Goal: Information Seeking & Learning: Learn about a topic

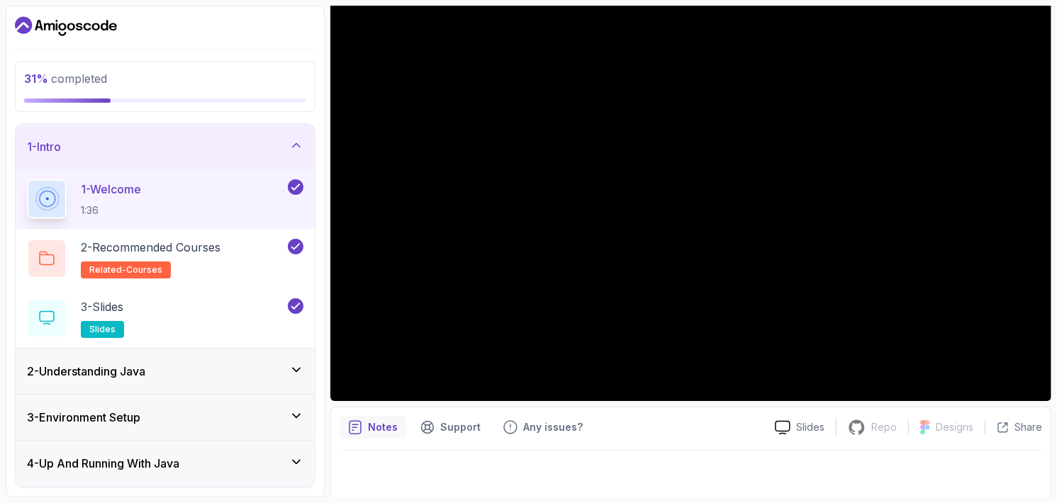
scroll to position [132, 0]
click at [203, 374] on div "2 - Understanding Java" at bounding box center [165, 371] width 276 height 17
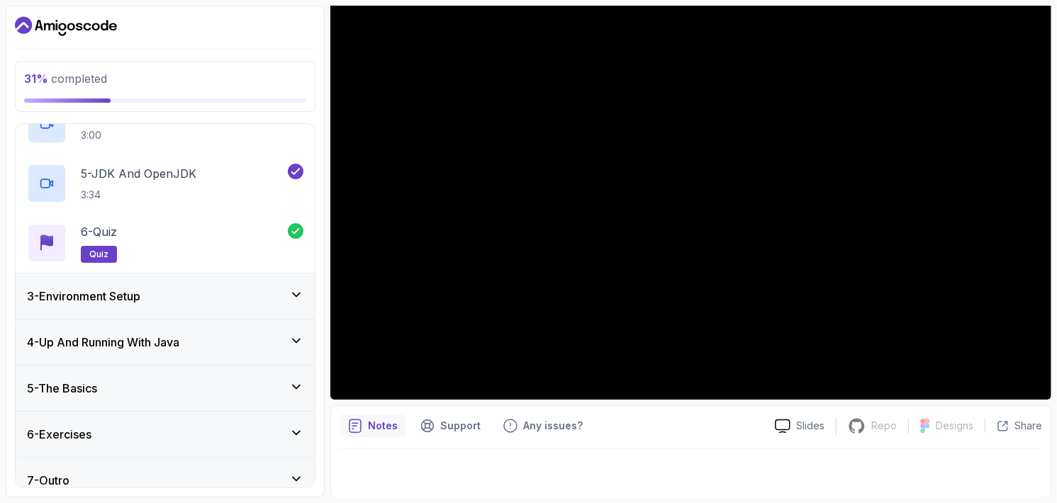
scroll to position [302, 0]
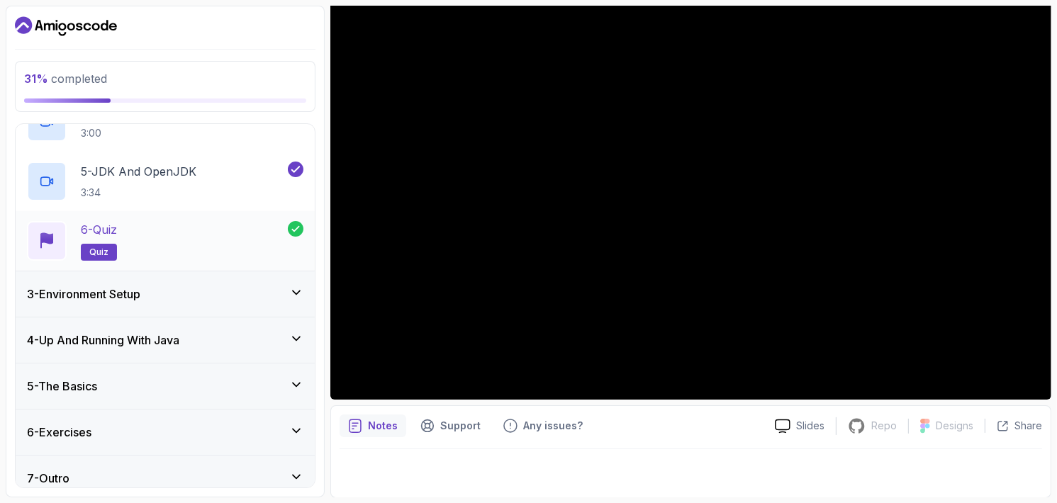
drag, startPoint x: 150, startPoint y: 372, endPoint x: 102, endPoint y: 242, distance: 138.2
click at [102, 242] on div "1 - Intro 2 - Understanding Java 1 - What Is Java 2:38 2 - Should You Learn Jav…" at bounding box center [165, 306] width 299 height 364
click at [102, 244] on p "quiz" at bounding box center [99, 252] width 36 height 17
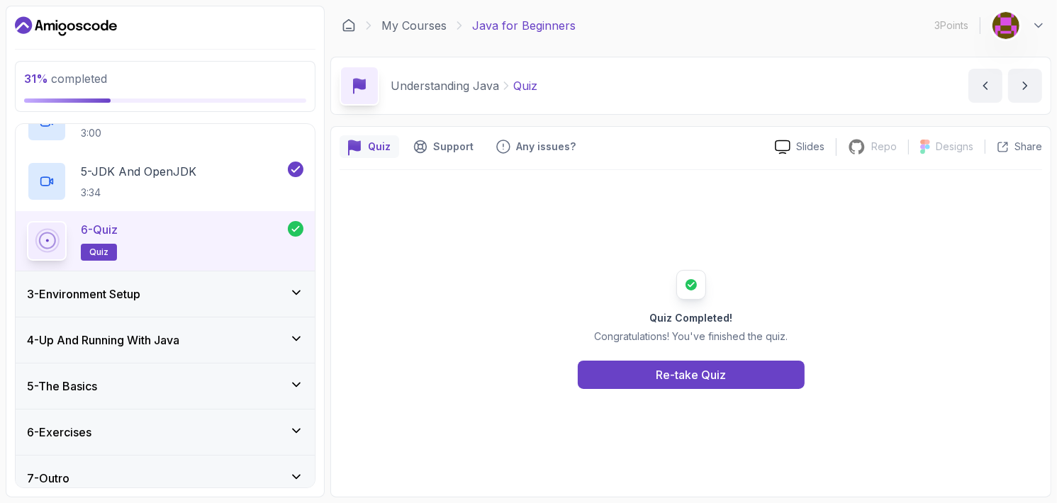
click at [198, 293] on div "3 - Environment Setup" at bounding box center [165, 294] width 276 height 17
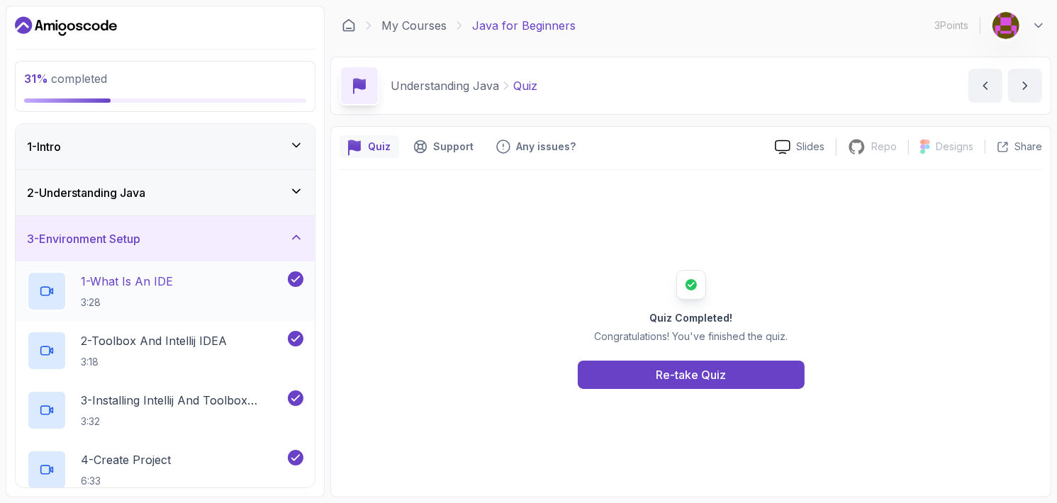
click at [184, 311] on div "1 - What Is An IDE 3:28" at bounding box center [165, 292] width 299 height 60
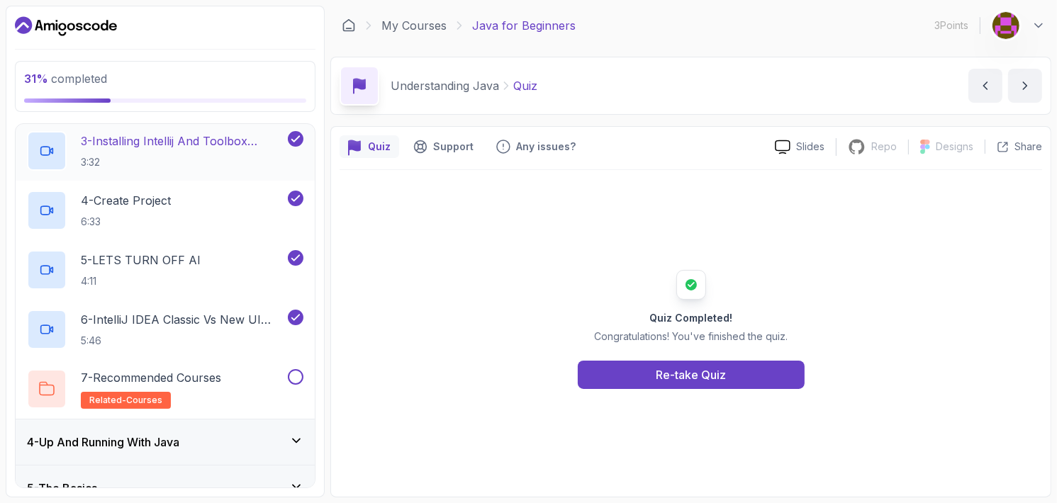
scroll to position [273, 0]
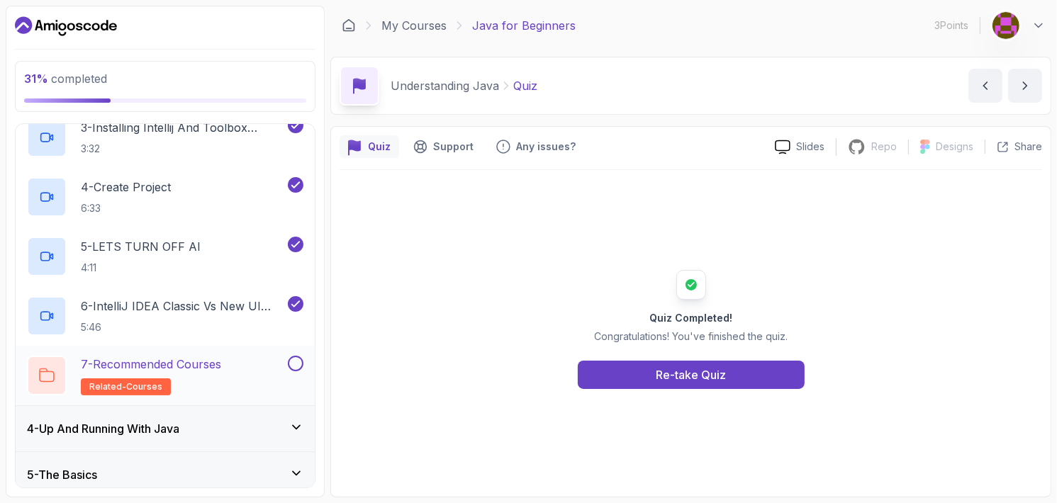
click at [242, 369] on div "7 - Recommended Courses related-courses" at bounding box center [156, 376] width 258 height 40
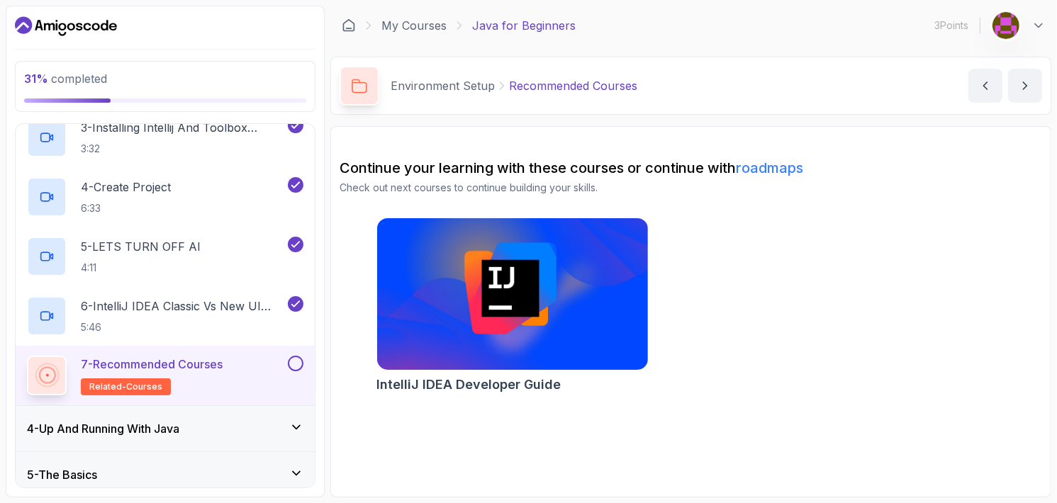
click at [223, 447] on div "4 - Up And Running With Java" at bounding box center [165, 428] width 299 height 45
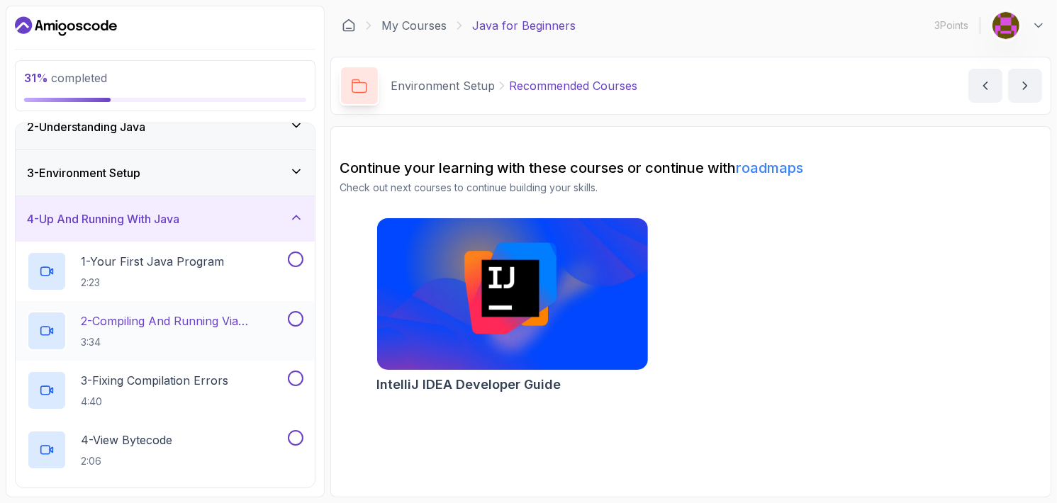
scroll to position [68, 0]
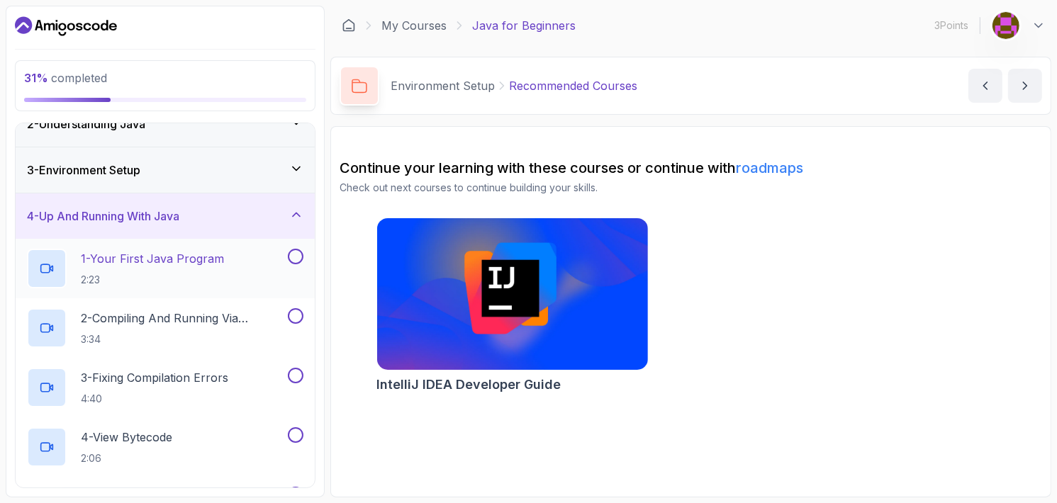
click at [243, 268] on div "1 - Your First Java Program 2:23" at bounding box center [156, 269] width 258 height 40
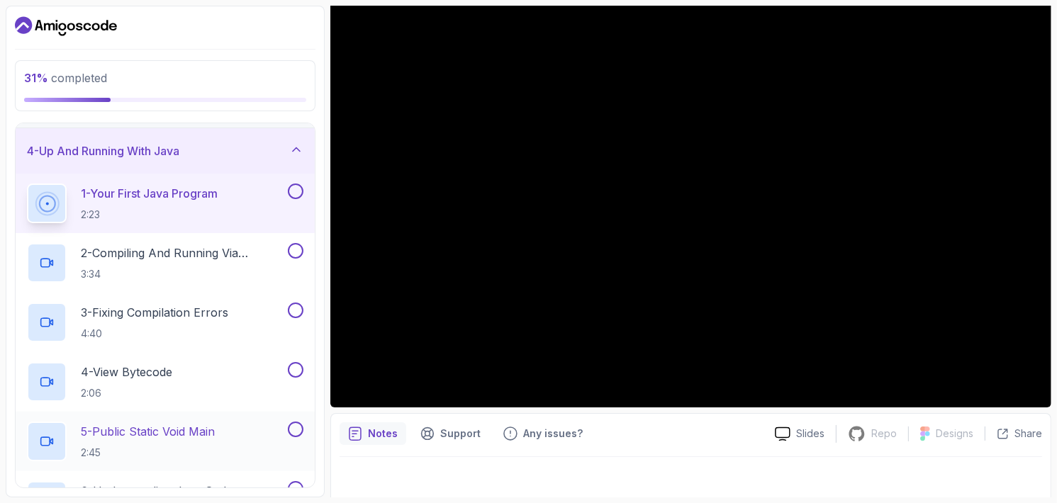
scroll to position [130, 0]
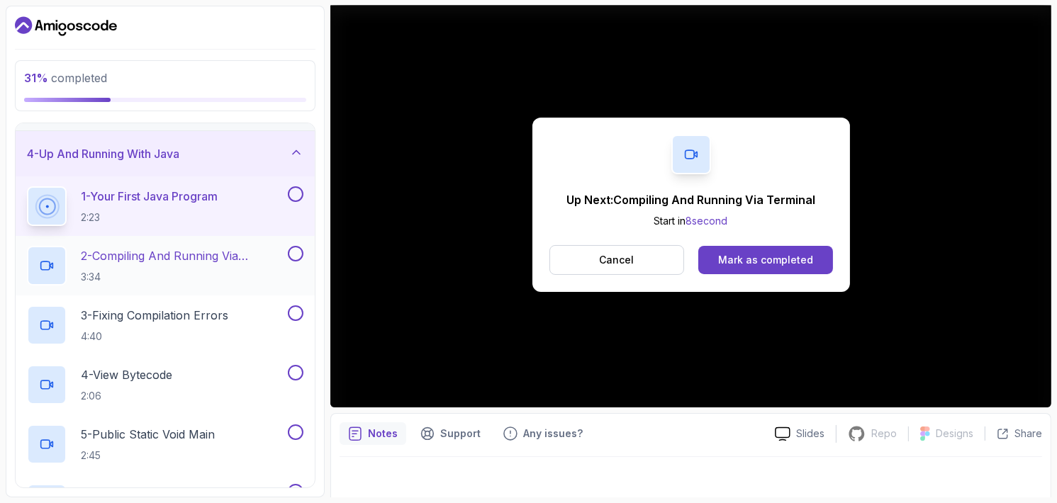
click at [223, 287] on div "2 - Compiling And Running Via Terminal 3:34" at bounding box center [165, 266] width 299 height 60
click at [772, 253] on div "Mark as completed" at bounding box center [765, 260] width 95 height 14
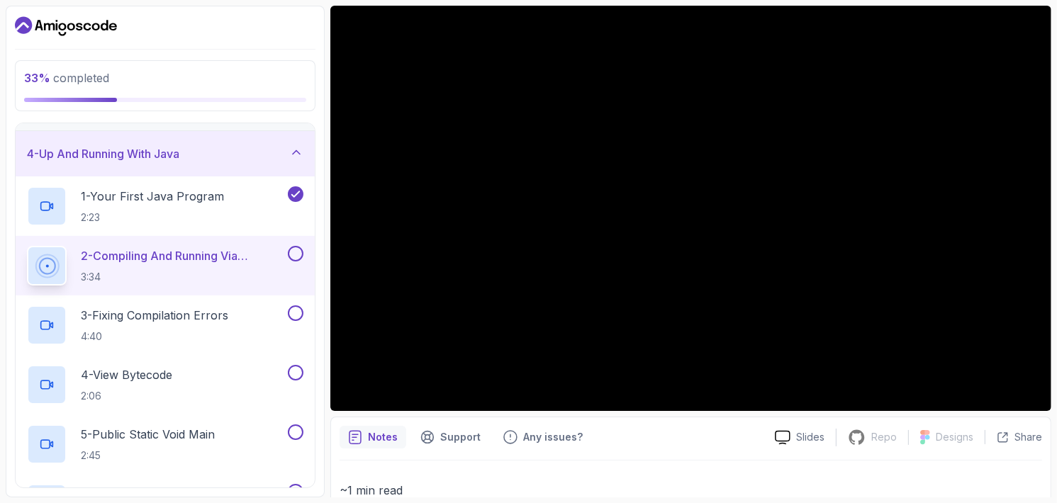
scroll to position [99, 0]
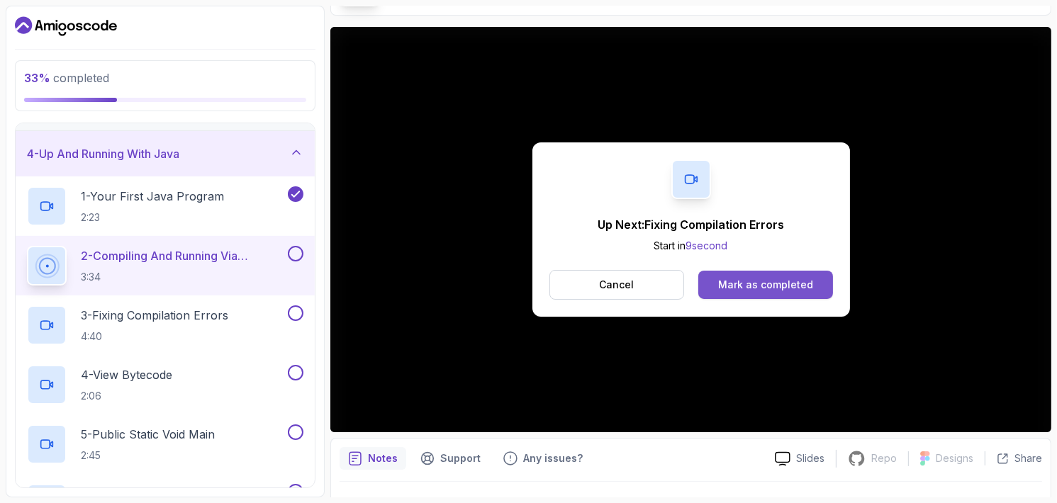
click at [778, 271] on button "Mark as completed" at bounding box center [765, 285] width 134 height 28
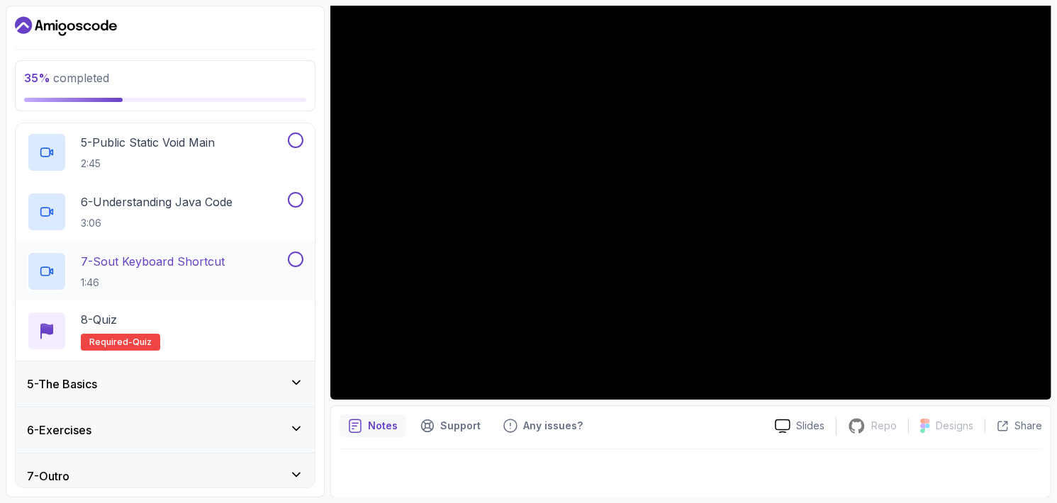
scroll to position [432, 0]
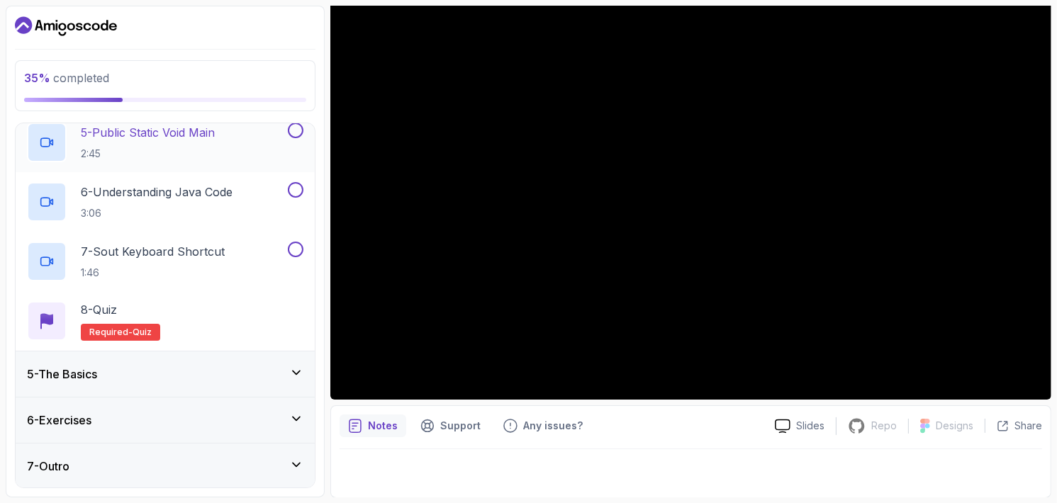
click at [237, 155] on div "5 - Public Static Void Main 2:45" at bounding box center [156, 143] width 258 height 40
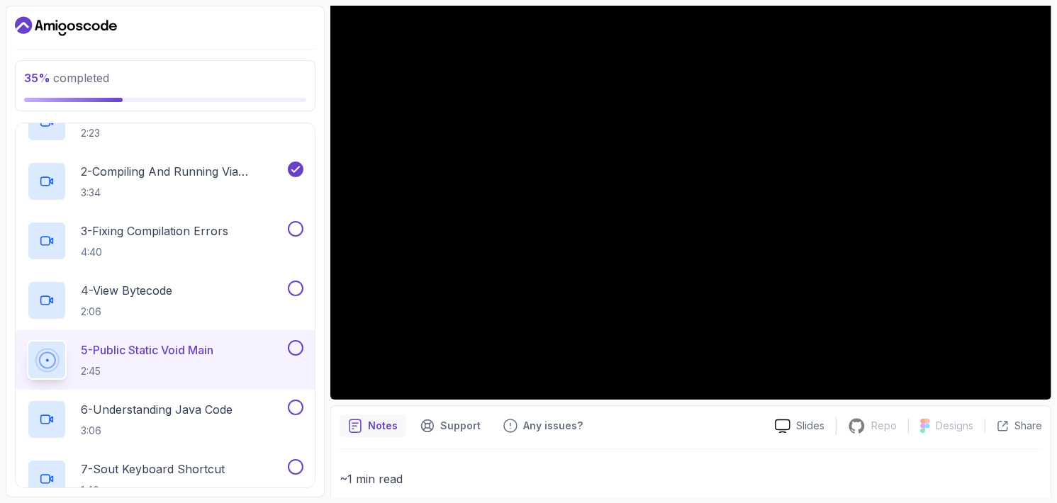
scroll to position [201, 0]
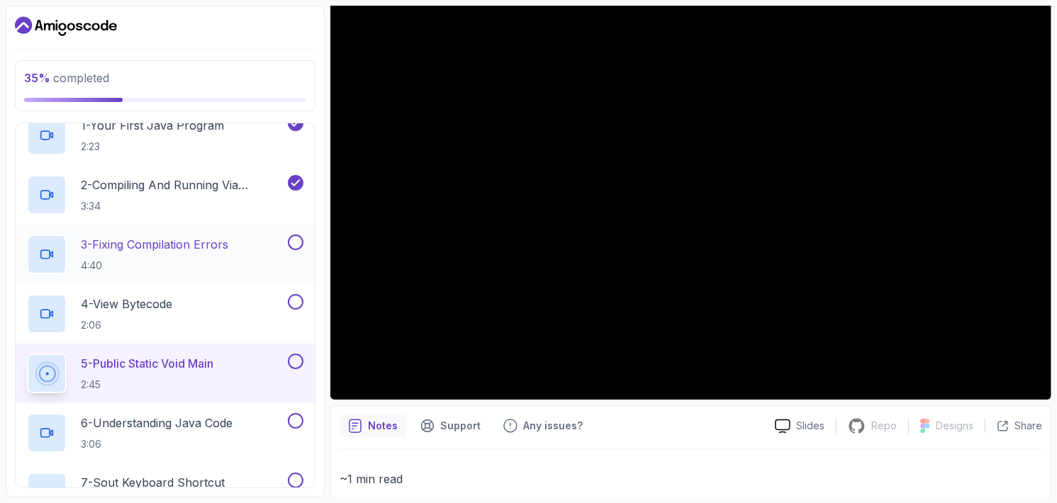
drag, startPoint x: 291, startPoint y: 244, endPoint x: 257, endPoint y: 256, distance: 35.4
click at [257, 256] on div "3 - Fixing Compilation Errors 4:40" at bounding box center [156, 255] width 258 height 40
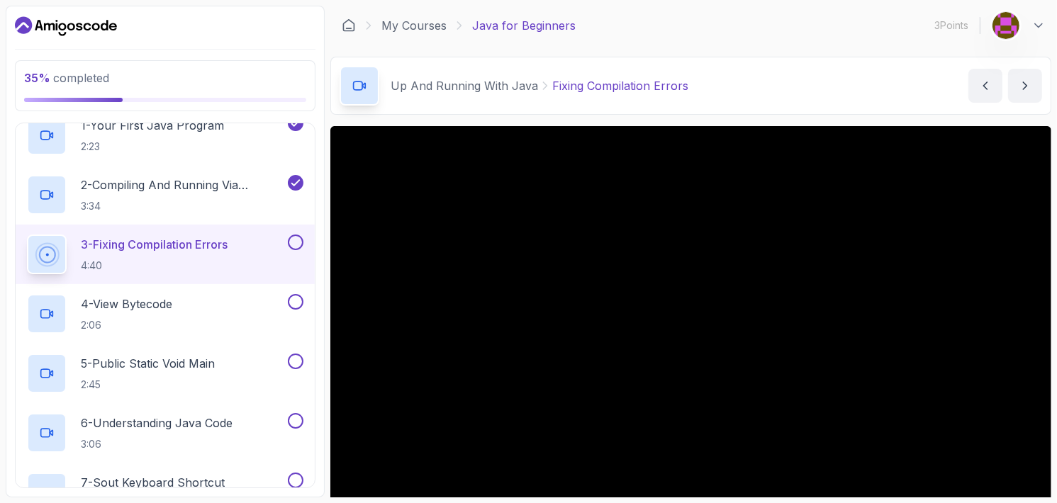
scroll to position [132, 0]
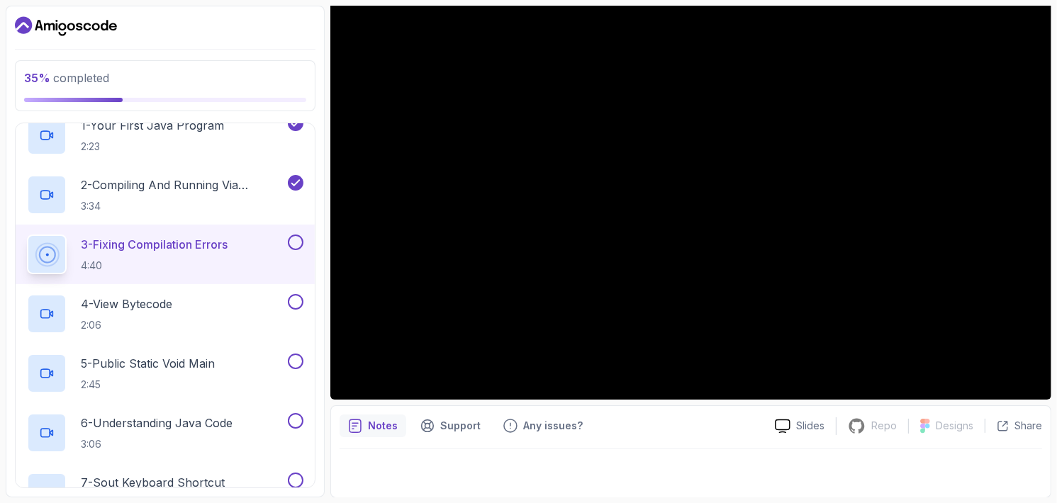
click at [298, 242] on button at bounding box center [296, 243] width 16 height 16
click at [294, 368] on button "5 - Public Static Void Main 2:45" at bounding box center [165, 374] width 276 height 40
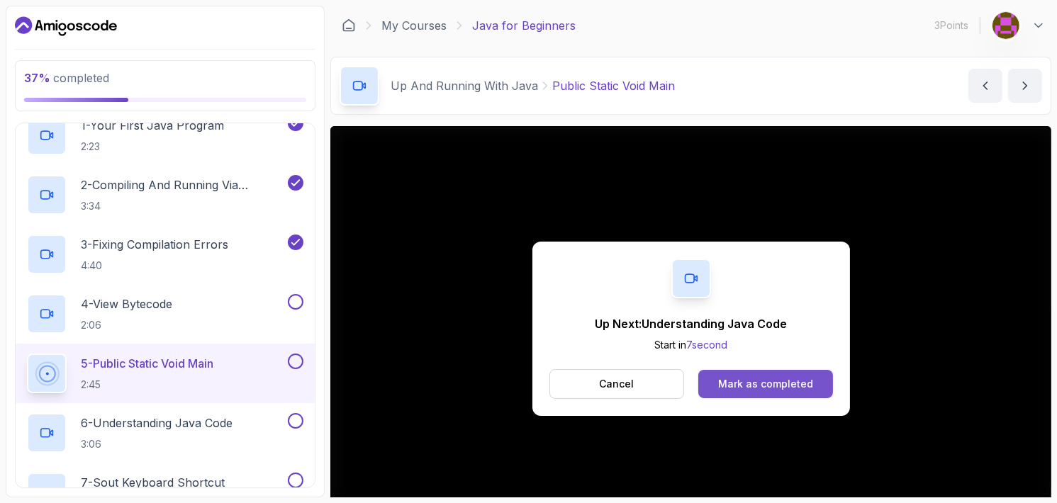
click at [756, 389] on div "Mark as completed" at bounding box center [765, 384] width 95 height 14
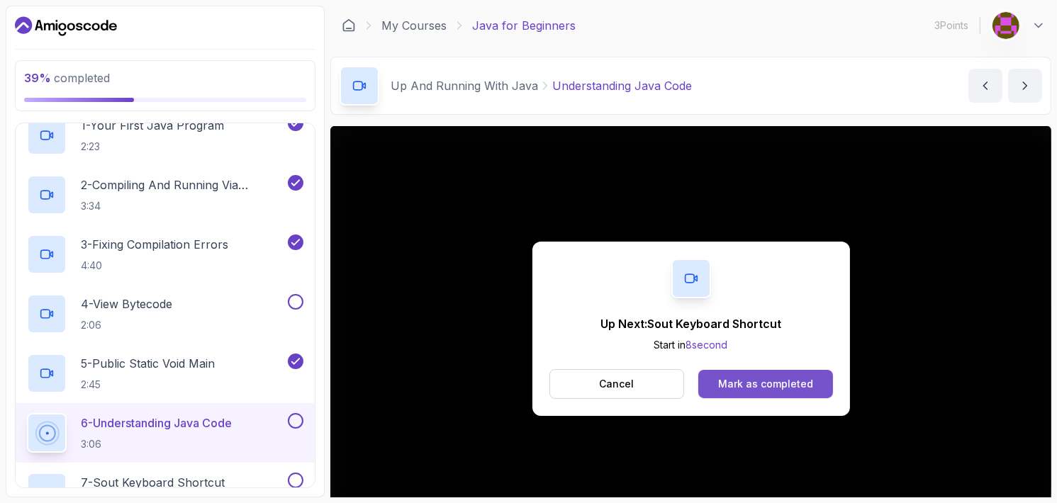
click at [754, 386] on div "Mark as completed" at bounding box center [765, 384] width 95 height 14
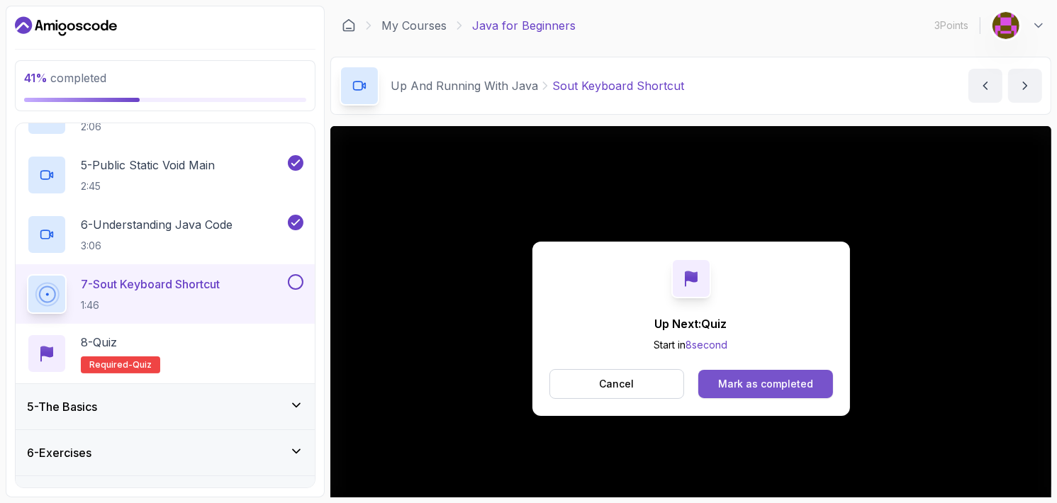
click at [769, 370] on button "Mark as completed" at bounding box center [765, 384] width 134 height 28
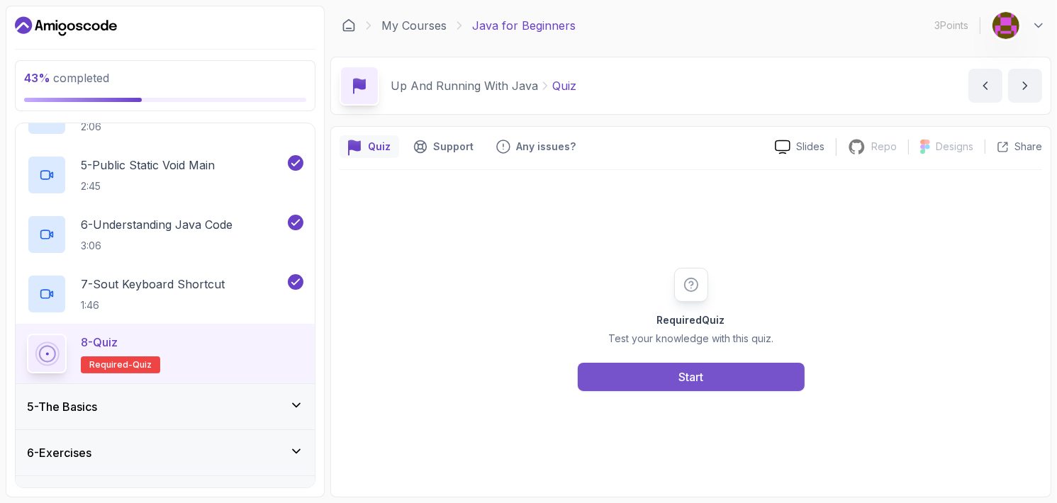
click at [714, 377] on button "Start" at bounding box center [691, 377] width 227 height 28
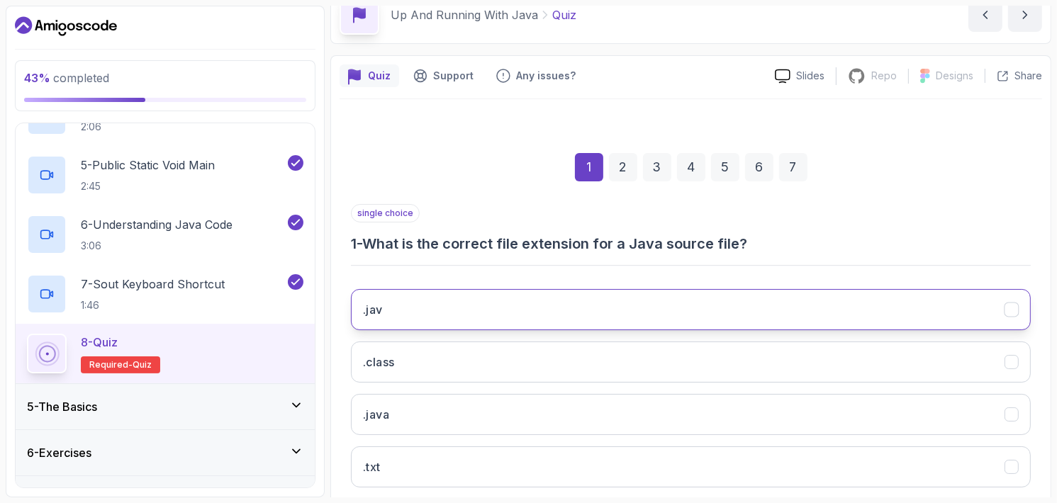
scroll to position [93, 0]
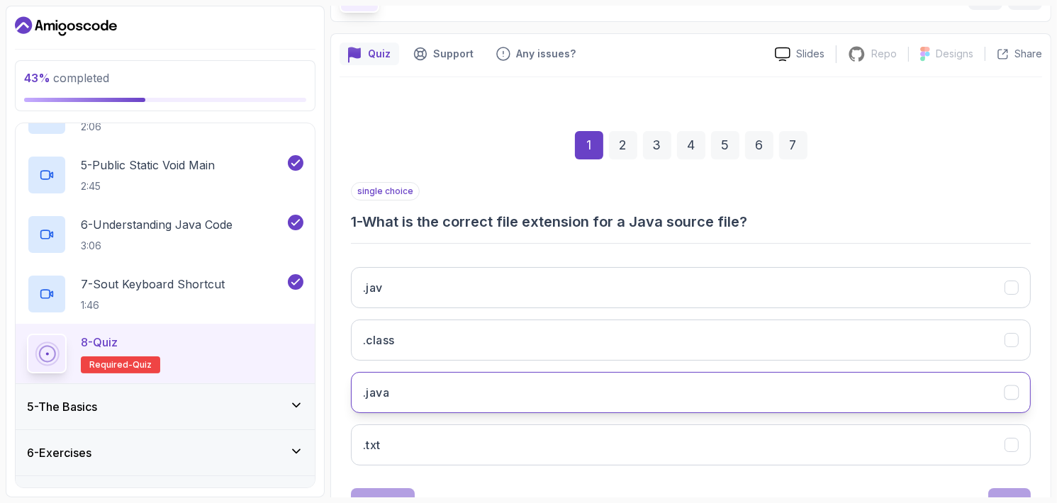
click at [535, 386] on button ".java" at bounding box center [691, 392] width 680 height 41
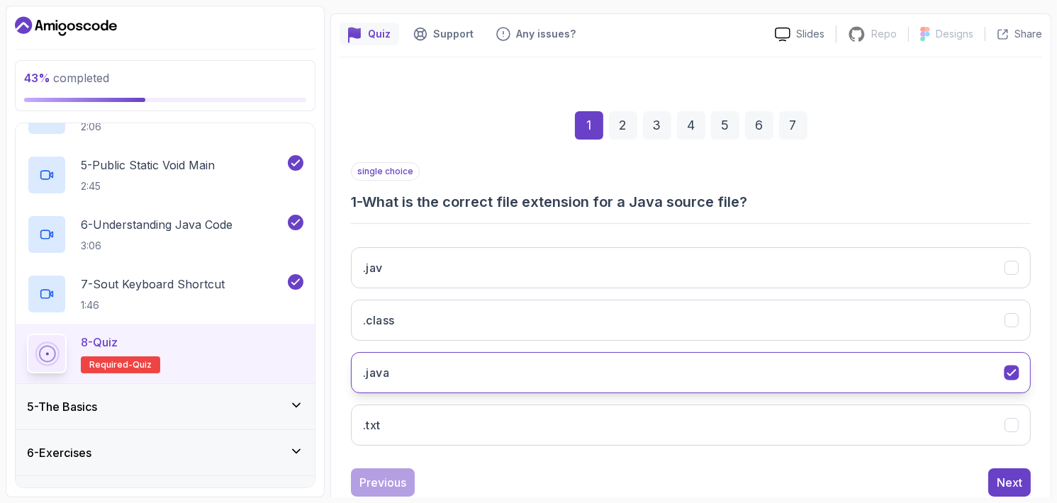
scroll to position [113, 0]
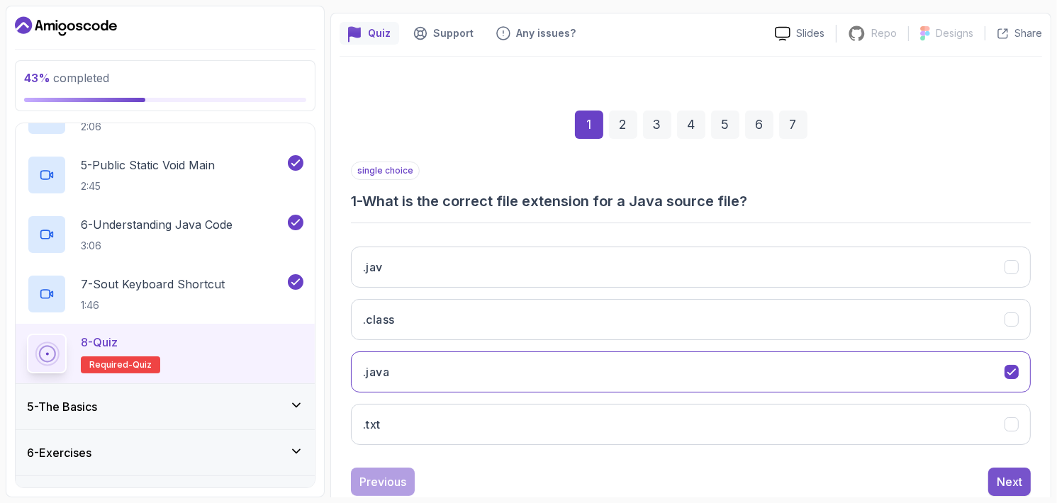
click at [995, 481] on button "Next" at bounding box center [1009, 482] width 43 height 28
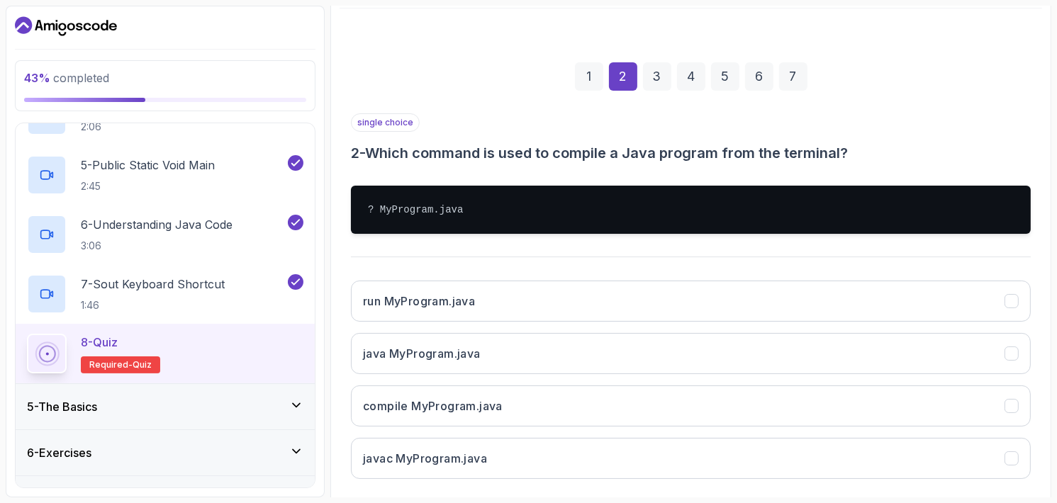
scroll to position [164, 0]
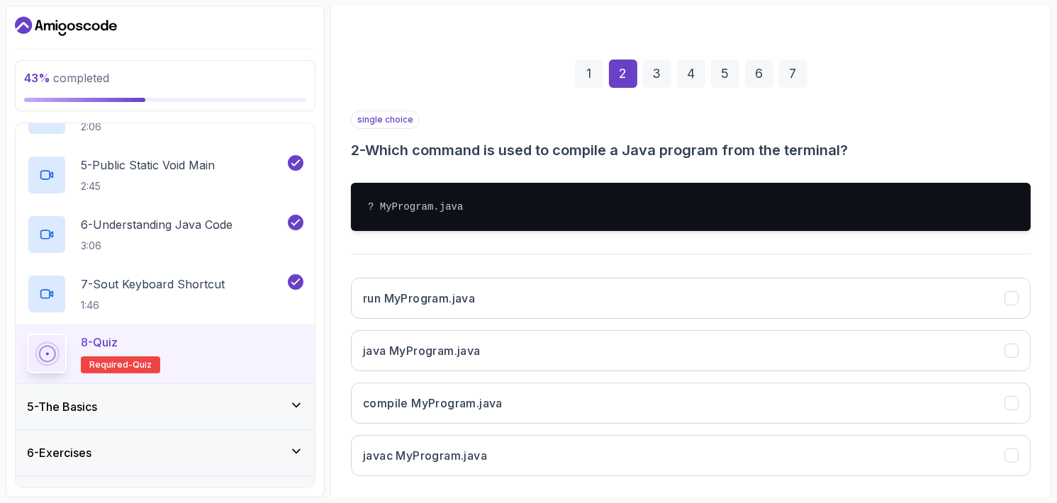
click at [497, 296] on button "run MyProgram.java" at bounding box center [691, 298] width 680 height 41
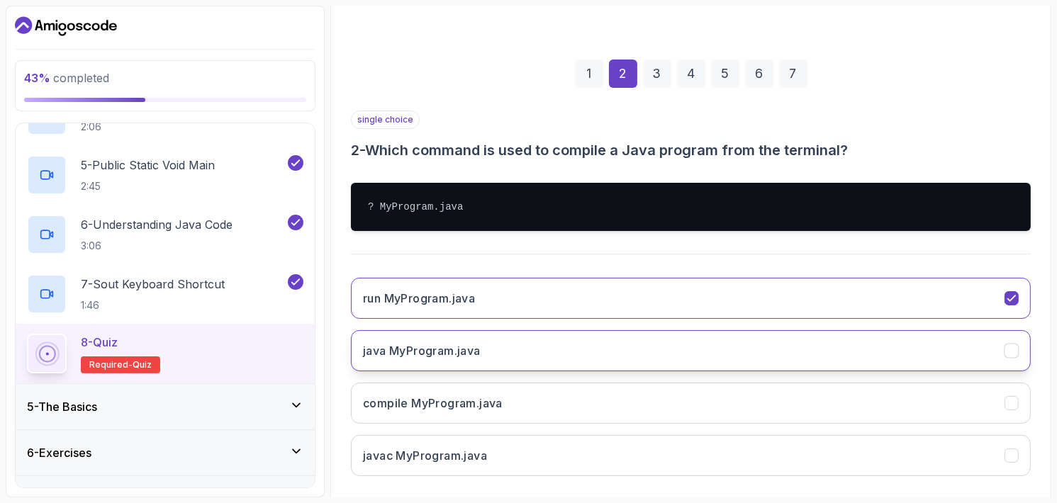
scroll to position [233, 0]
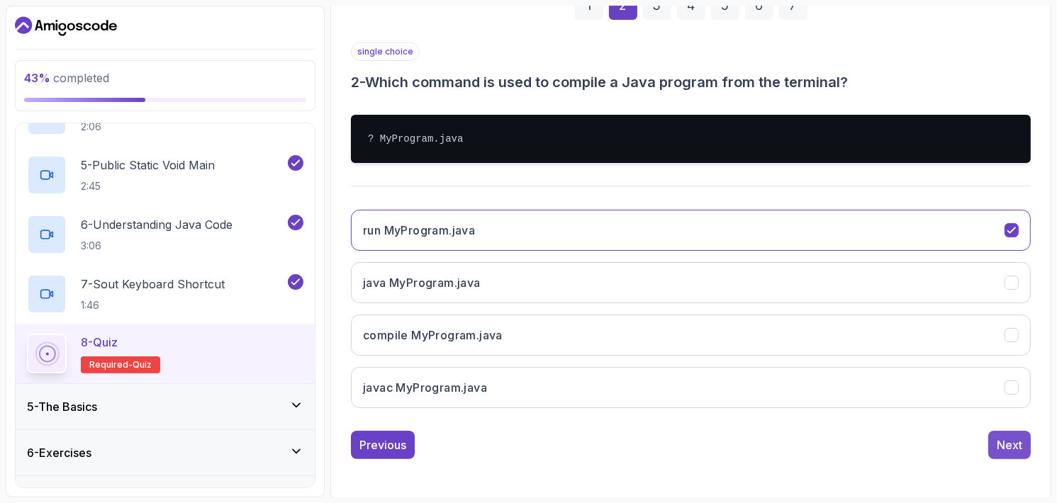
click at [1015, 443] on div "Next" at bounding box center [1010, 445] width 26 height 17
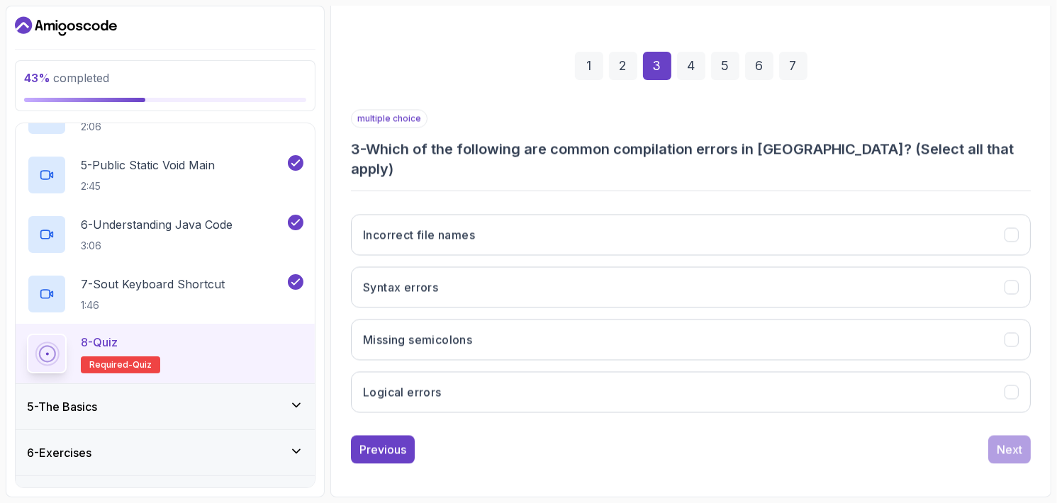
scroll to position [150, 0]
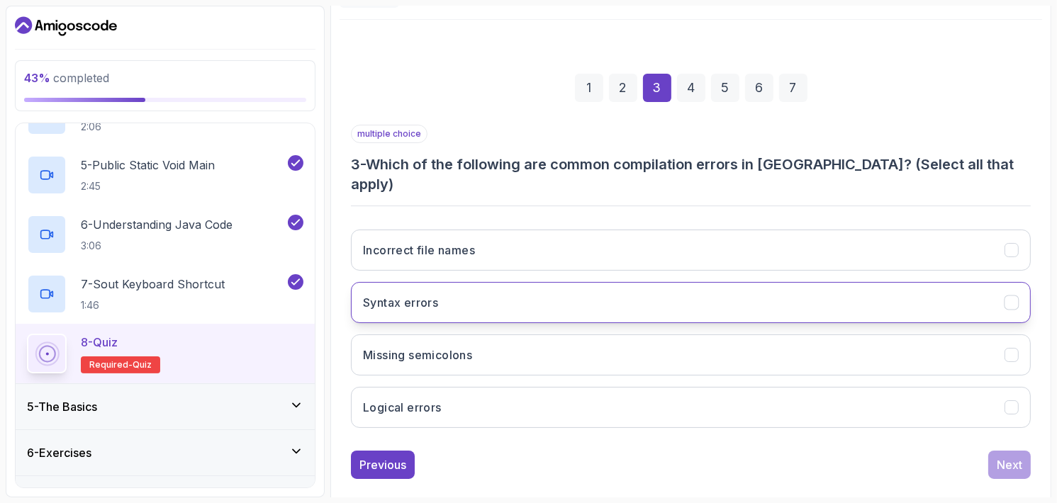
click at [451, 282] on button "Syntax errors" at bounding box center [691, 302] width 680 height 41
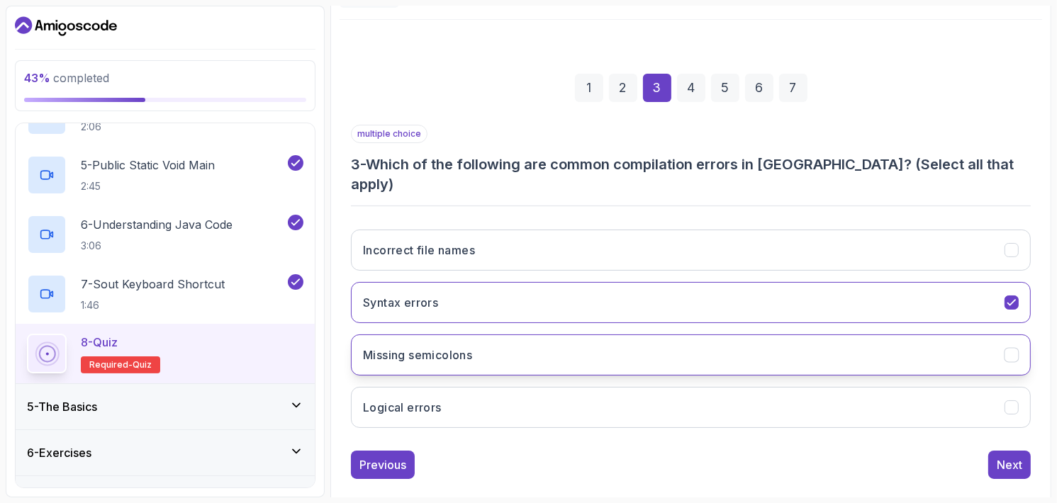
click at [460, 345] on button "Missing semicolons" at bounding box center [691, 355] width 680 height 41
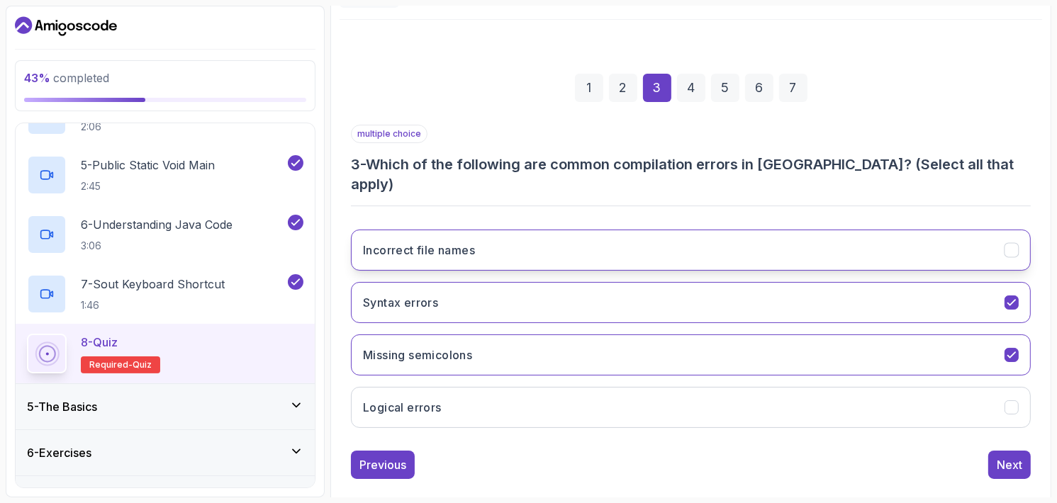
click at [472, 242] on h3 "Incorrect file names" at bounding box center [419, 250] width 112 height 17
click at [1001, 451] on button "Next" at bounding box center [1009, 465] width 43 height 28
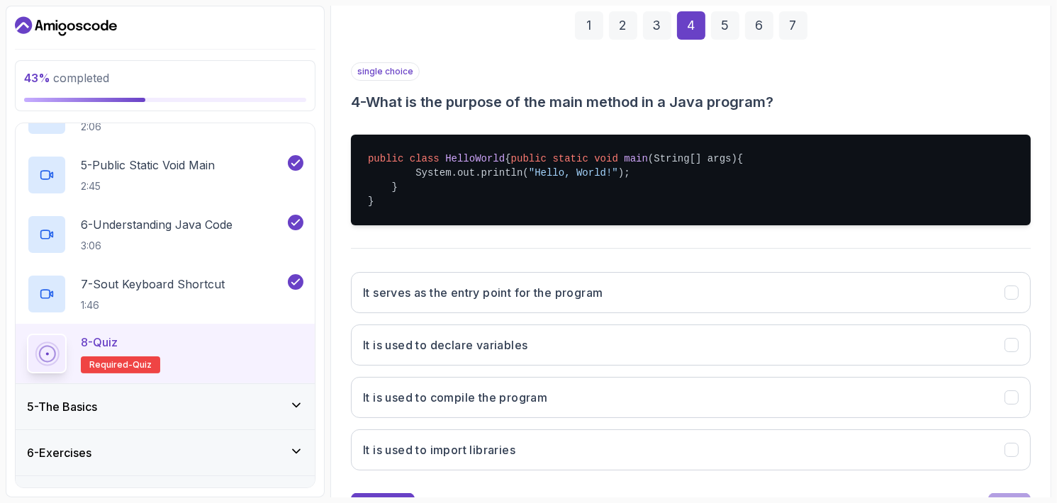
scroll to position [213, 0]
click at [530, 279] on div "It serves as the entry point for the program It is used to declare variables It…" at bounding box center [691, 371] width 680 height 221
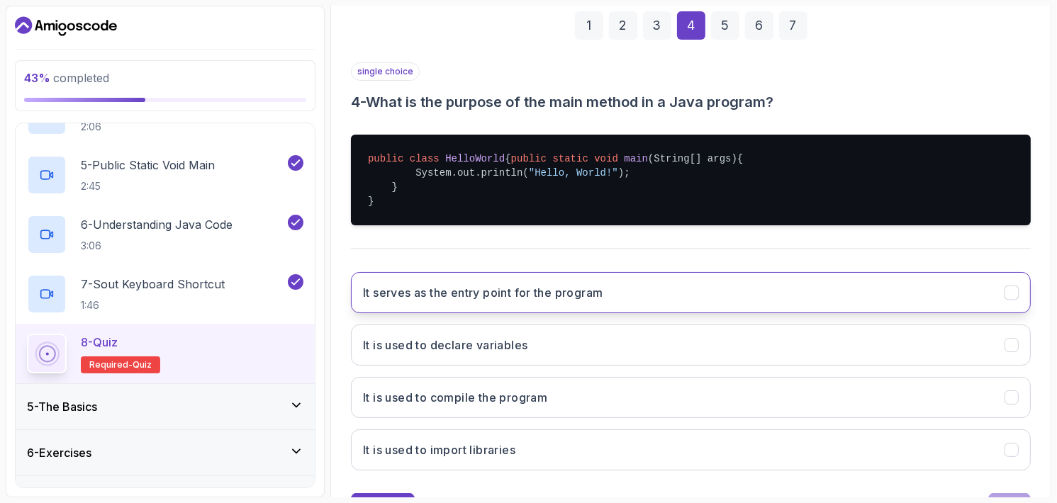
click at [525, 290] on button "It serves as the entry point for the program" at bounding box center [691, 292] width 680 height 41
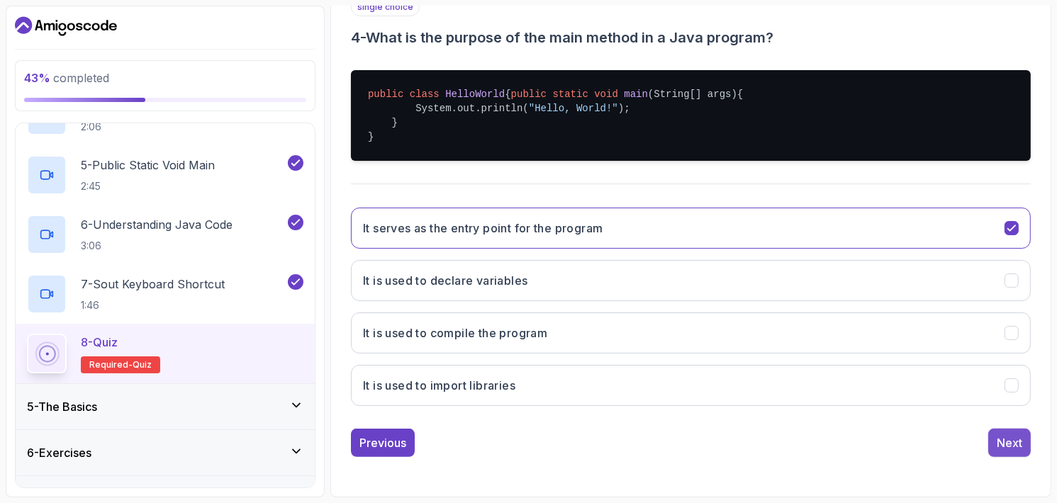
click at [1026, 429] on button "Next" at bounding box center [1009, 443] width 43 height 28
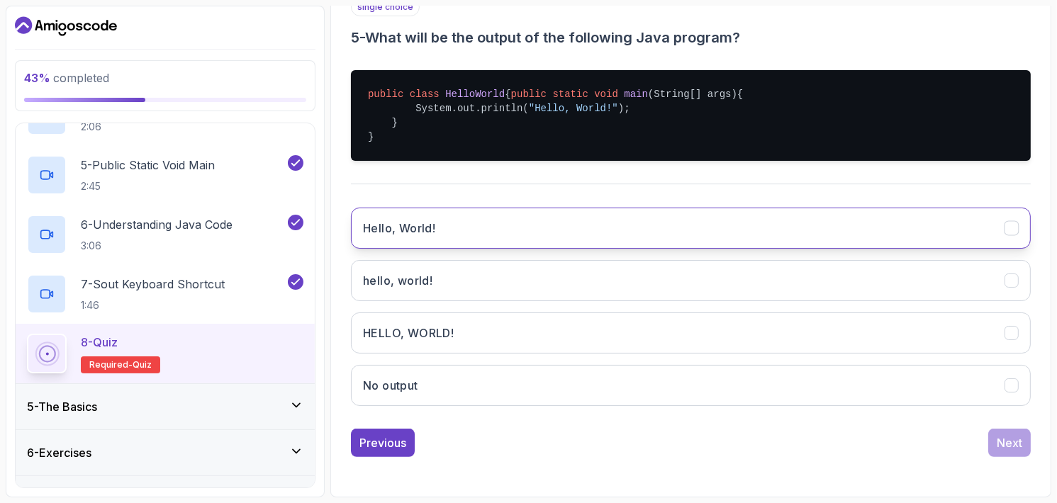
click at [617, 229] on button "Hello, World!" at bounding box center [691, 228] width 680 height 41
click at [1007, 442] on div "Next" at bounding box center [1010, 443] width 26 height 17
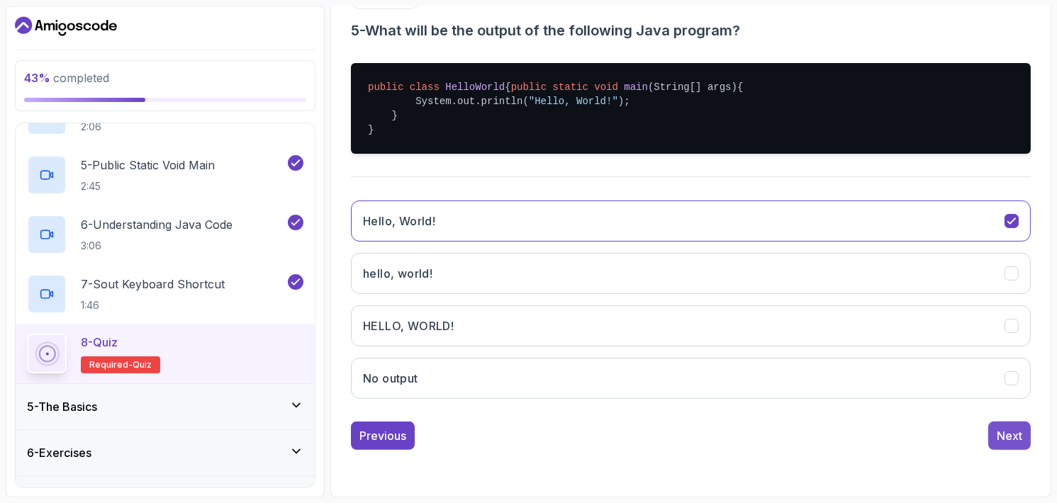
scroll to position [150, 0]
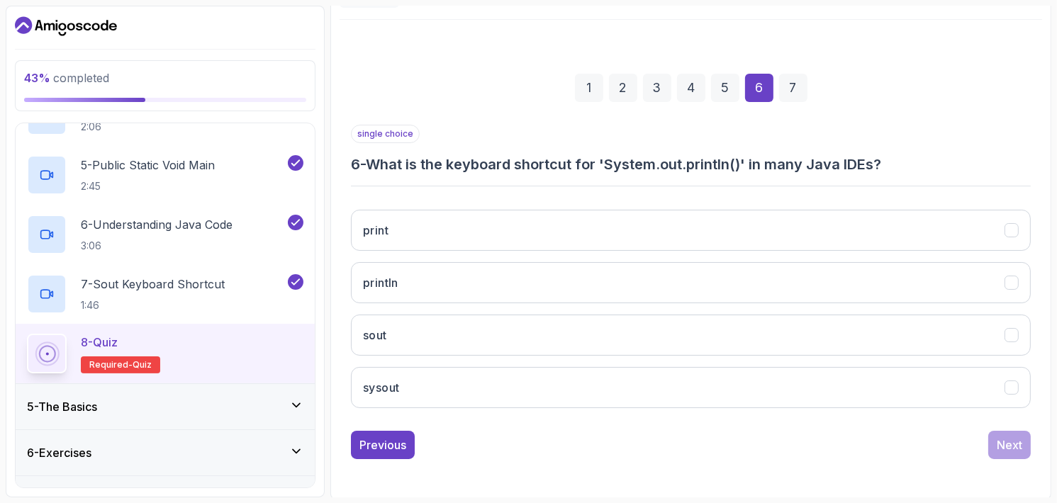
click at [487, 359] on div "print println sout sysout" at bounding box center [691, 309] width 680 height 221
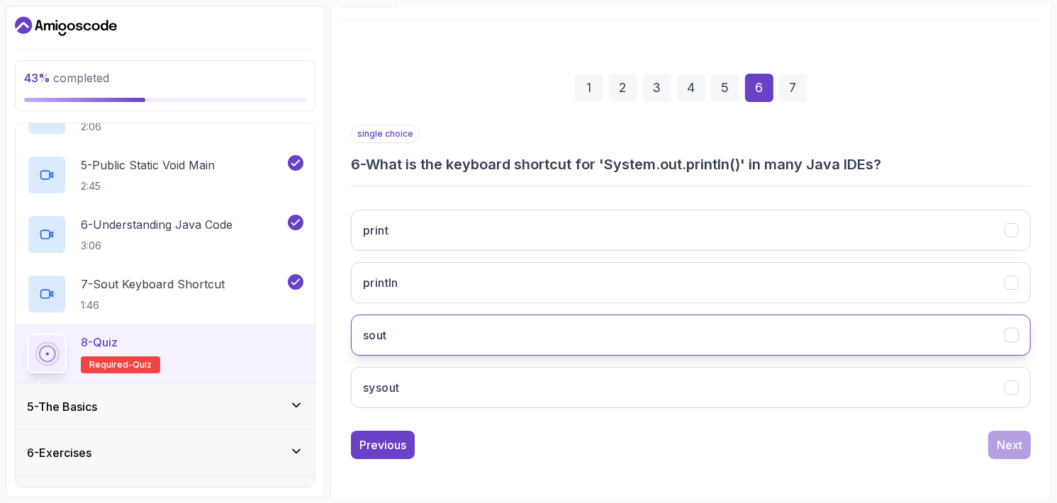
click at [453, 337] on button "sout" at bounding box center [691, 335] width 680 height 41
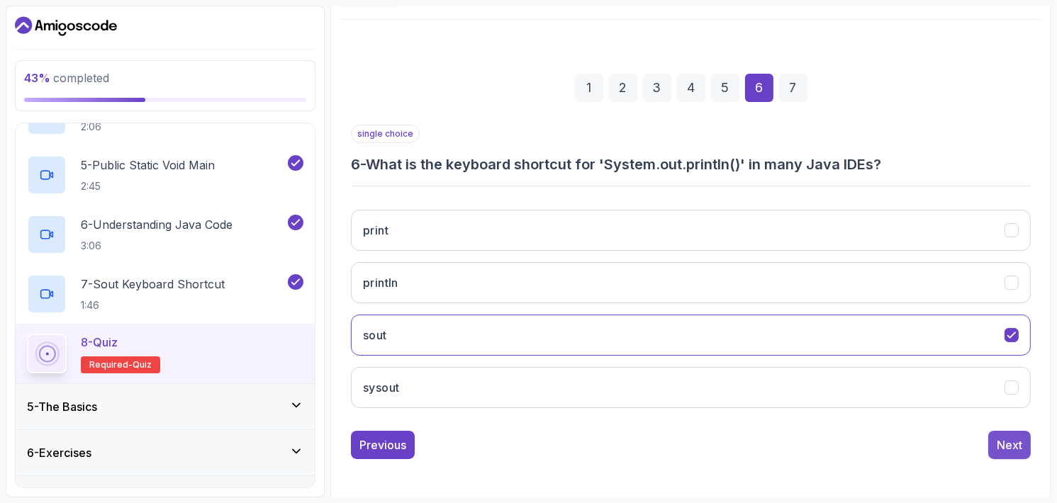
click at [1017, 445] on div "Next" at bounding box center [1010, 445] width 26 height 17
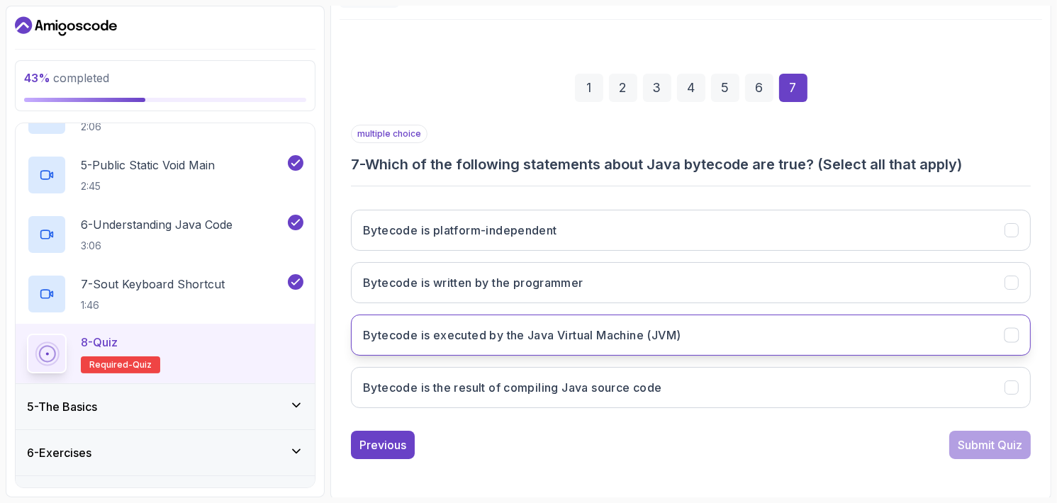
click at [560, 353] on button "Bytecode is executed by the Java Virtual Machine (JVM)" at bounding box center [691, 335] width 680 height 41
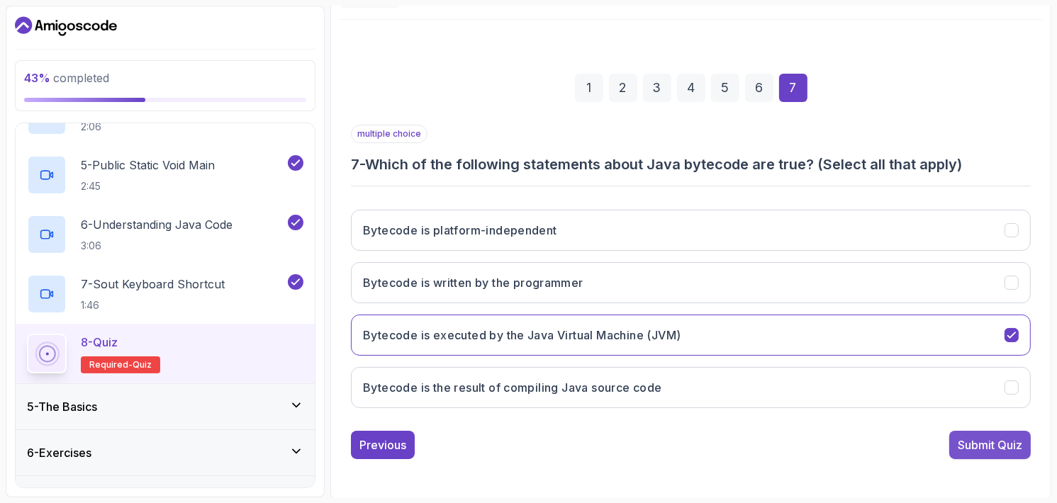
click at [960, 452] on button "Submit Quiz" at bounding box center [990, 445] width 82 height 28
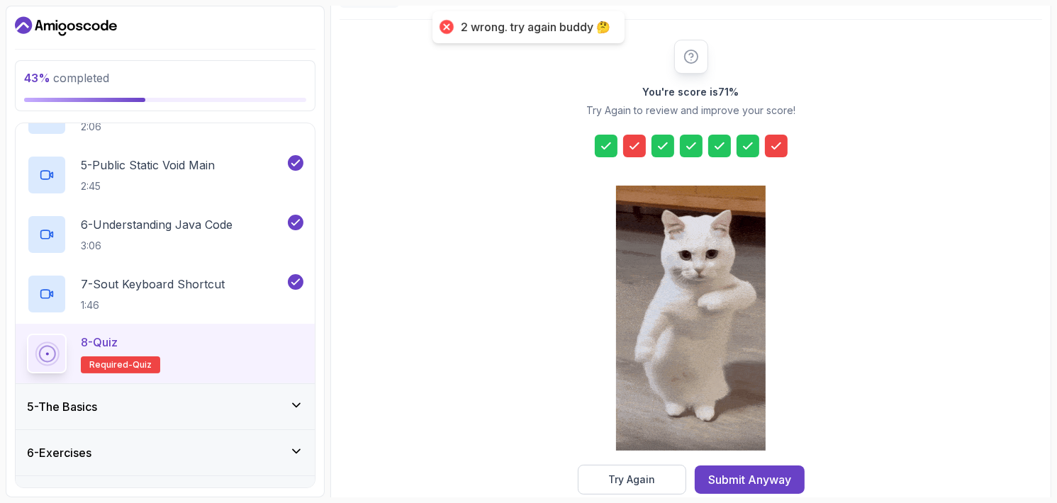
click at [771, 144] on icon at bounding box center [776, 146] width 14 height 14
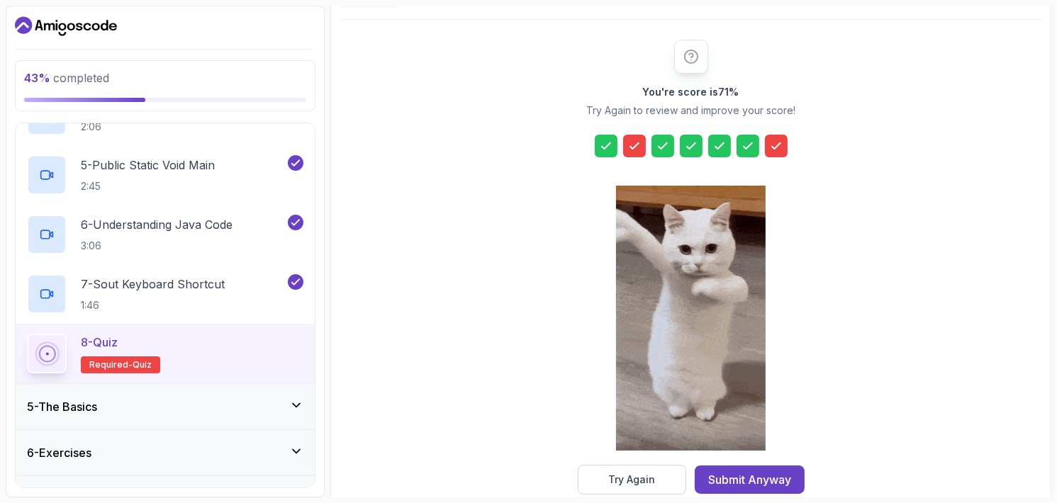
scroll to position [176, 0]
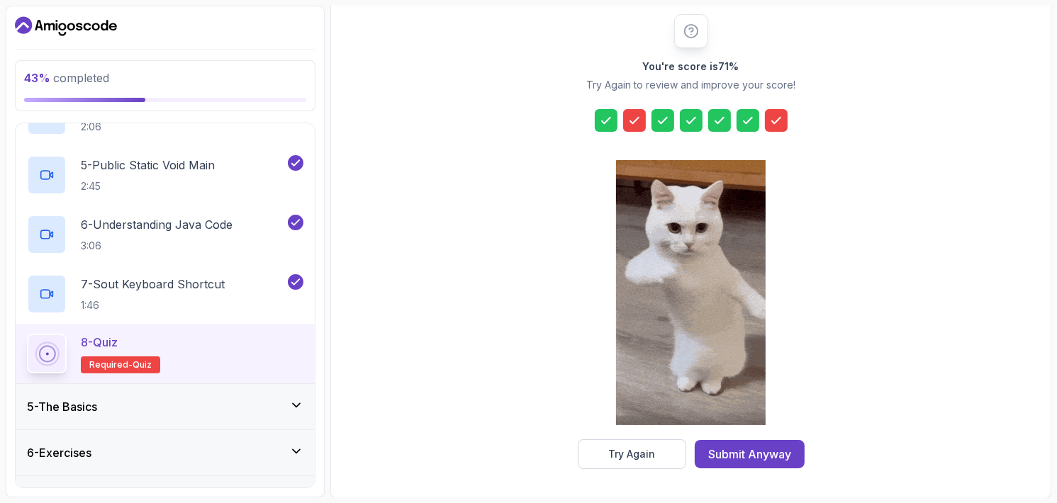
click at [688, 40] on div at bounding box center [691, 31] width 34 height 34
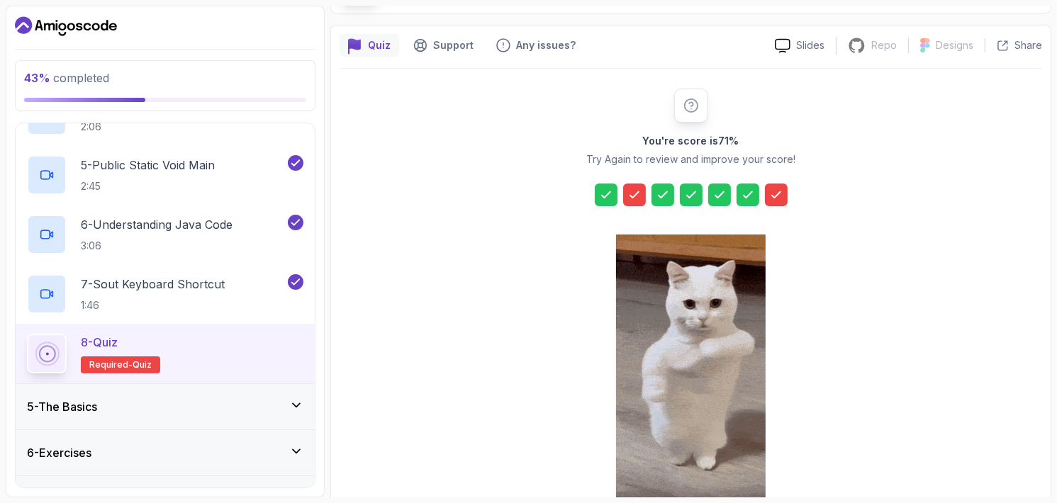
scroll to position [95, 0]
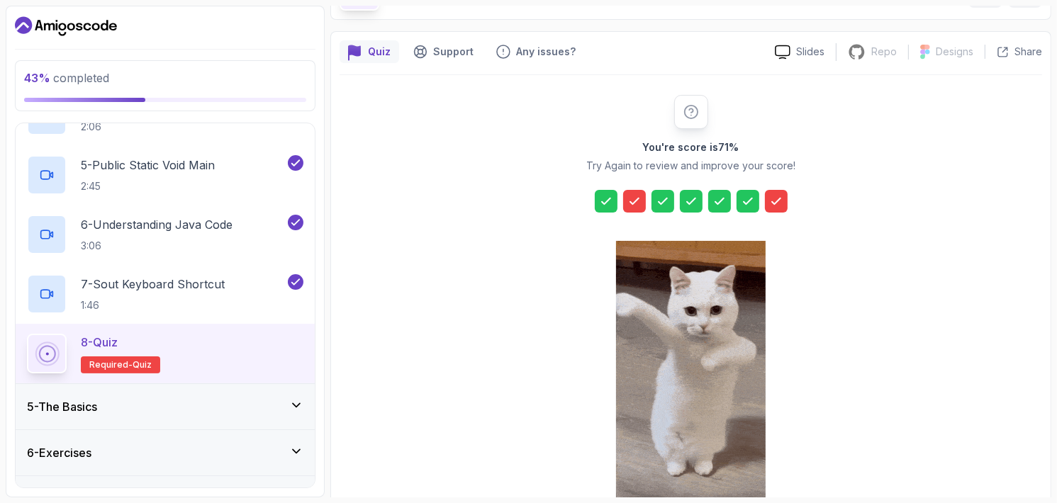
click at [686, 120] on div at bounding box center [691, 112] width 34 height 34
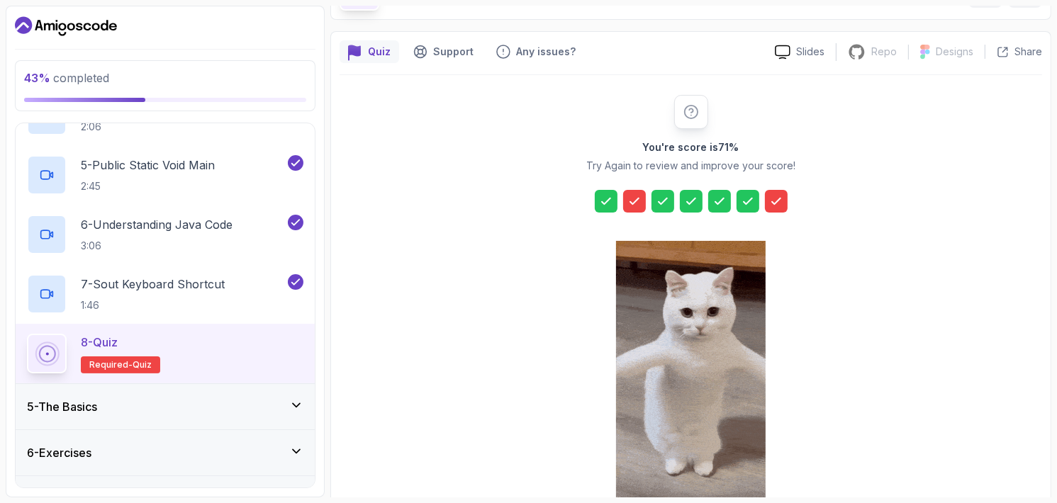
click at [635, 202] on icon at bounding box center [634, 201] width 14 height 14
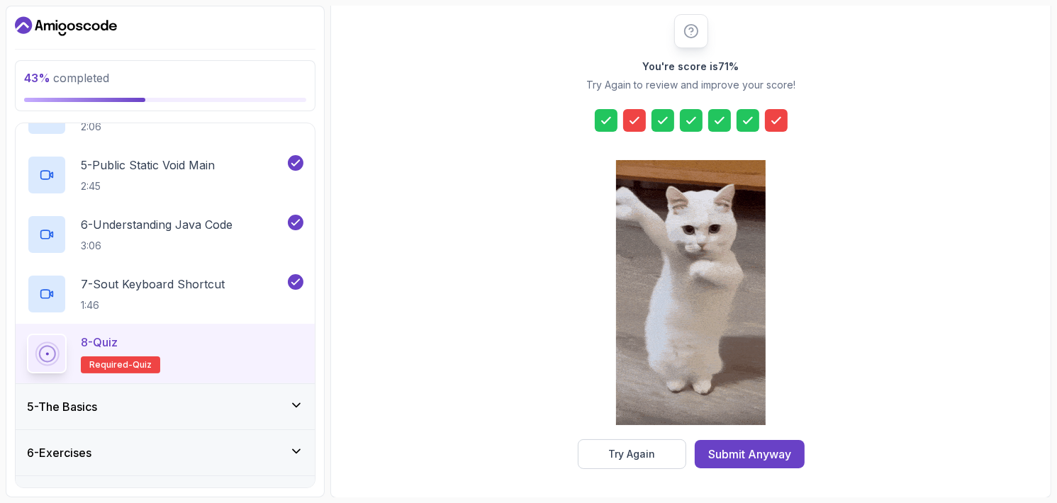
scroll to position [432, 0]
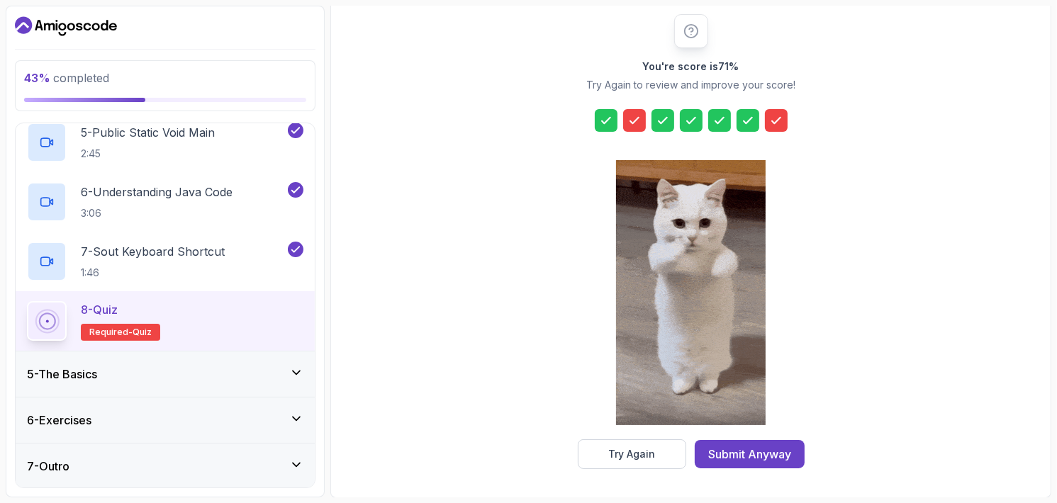
click at [154, 354] on div "5 - The Basics" at bounding box center [165, 374] width 299 height 45
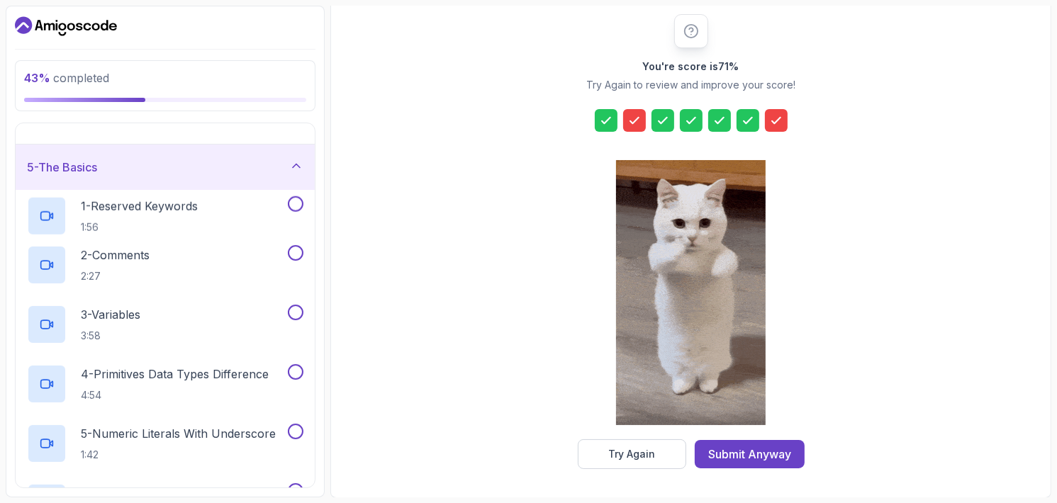
scroll to position [0, 0]
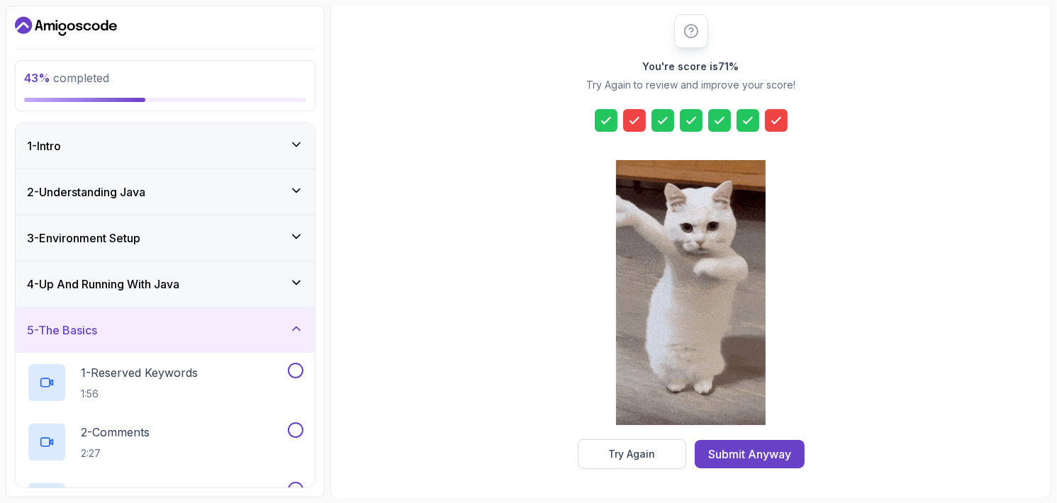
click at [211, 307] on div "1 - Intro 2 - Understanding Java 3 - Environment Setup 4 - Up And Running With …" at bounding box center [165, 305] width 299 height 364
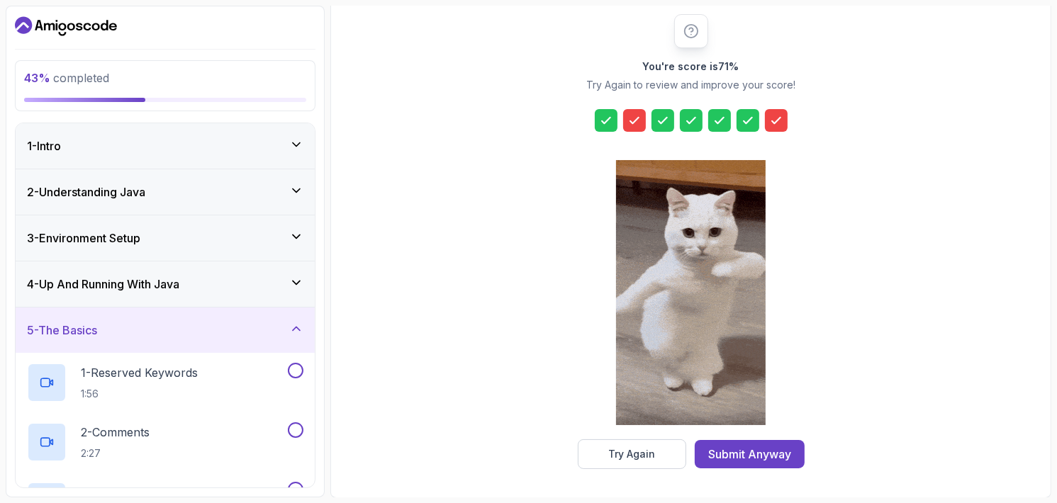
click at [204, 293] on div "4 - Up And Running With Java" at bounding box center [165, 284] width 299 height 45
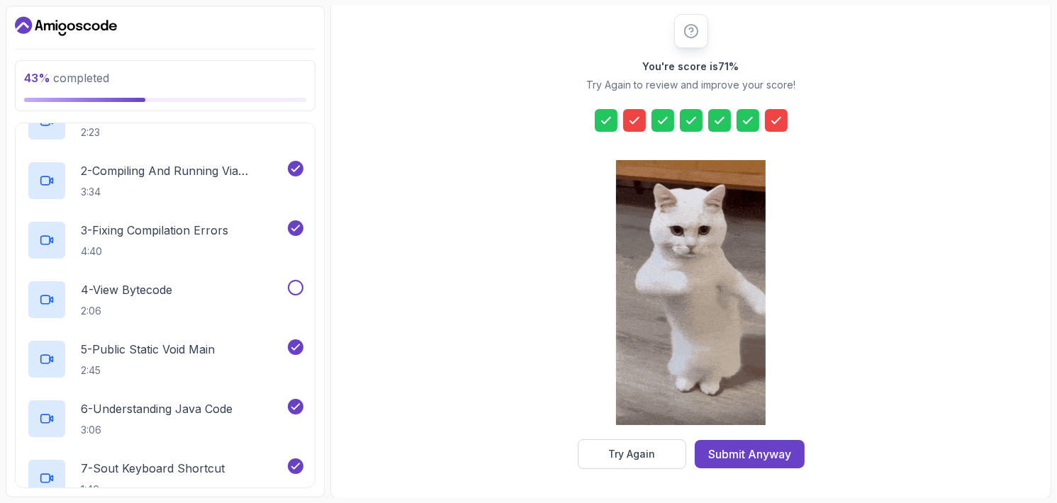
scroll to position [432, 0]
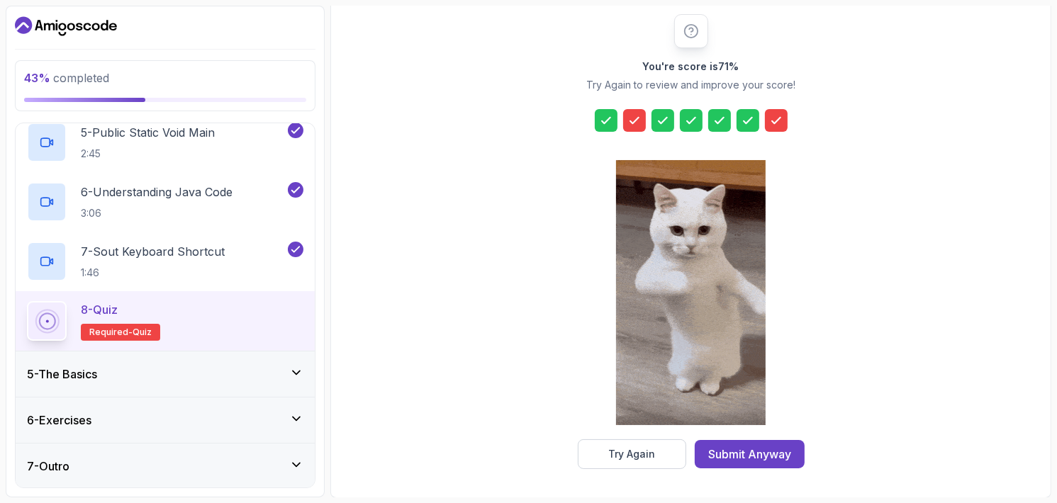
click at [296, 375] on icon at bounding box center [296, 373] width 14 height 14
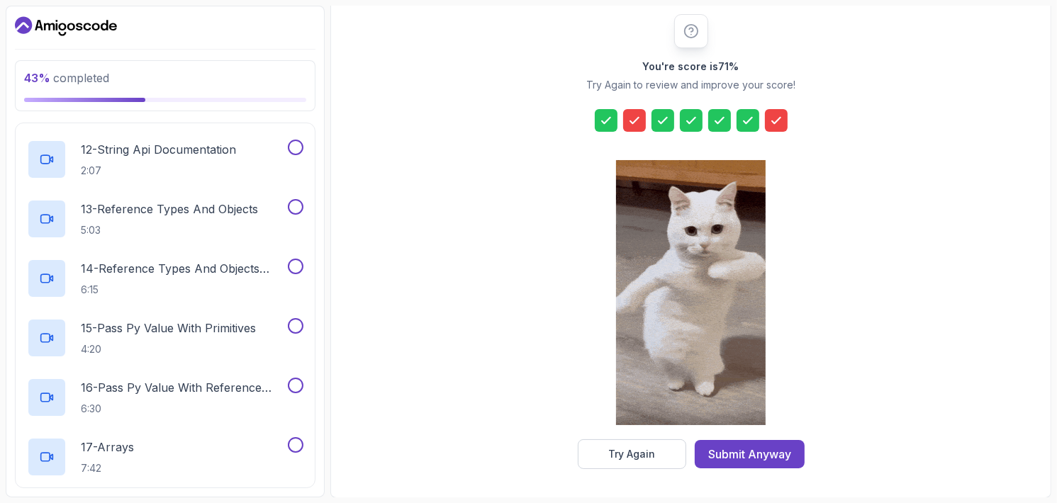
scroll to position [1147, 0]
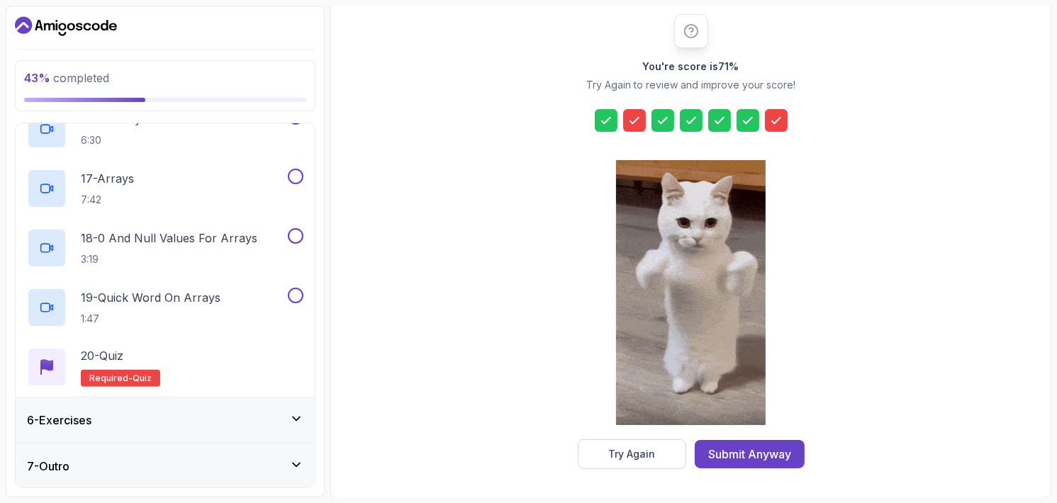
click at [294, 471] on div "7 - Outro" at bounding box center [165, 466] width 276 height 17
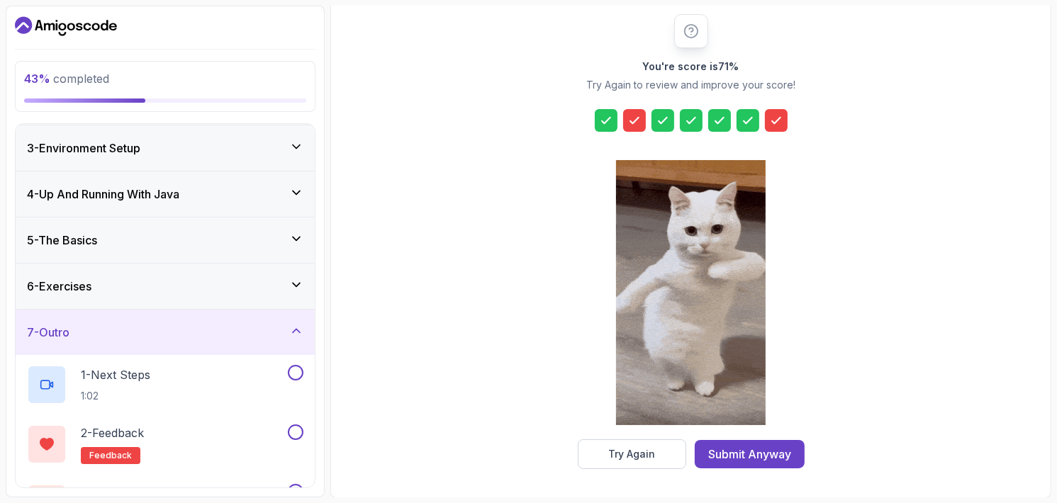
scroll to position [135, 0]
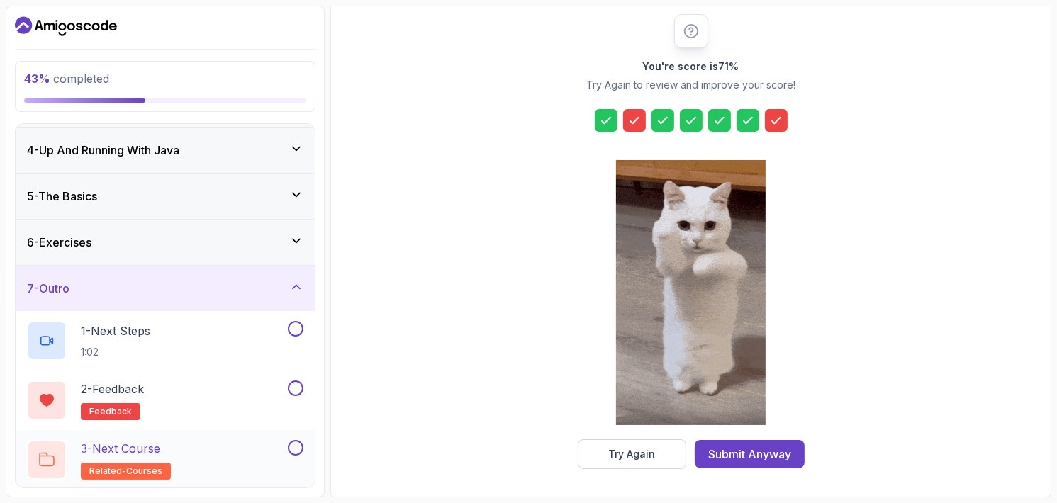
click at [215, 471] on div "3 - Next Course related-courses" at bounding box center [156, 460] width 258 height 40
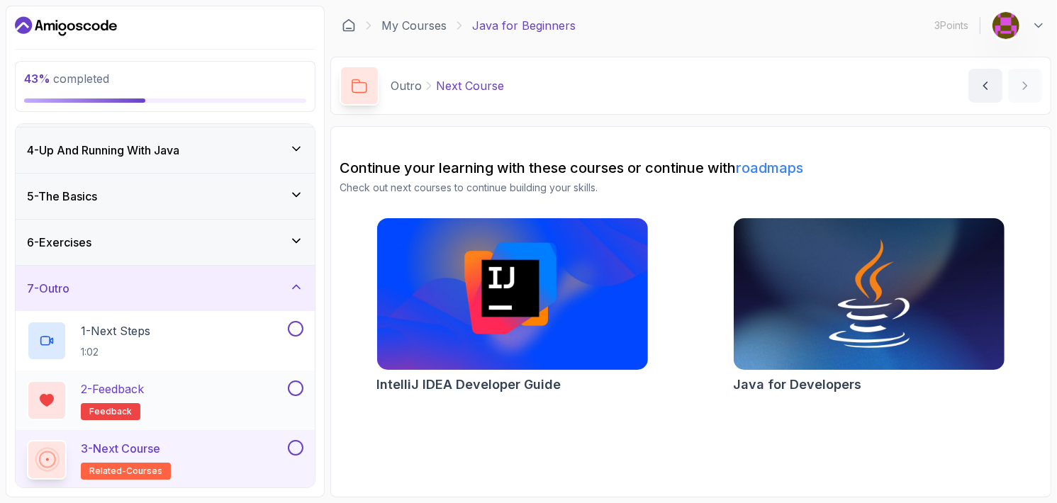
click at [266, 408] on div "2 - Feedback feedback" at bounding box center [156, 401] width 258 height 40
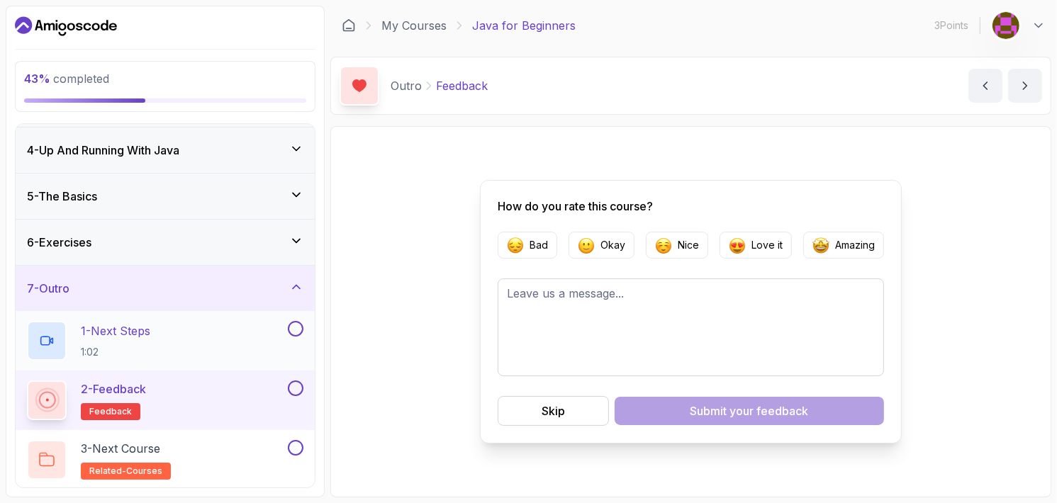
click at [250, 332] on div "1 - Next Steps 1:02" at bounding box center [156, 341] width 258 height 40
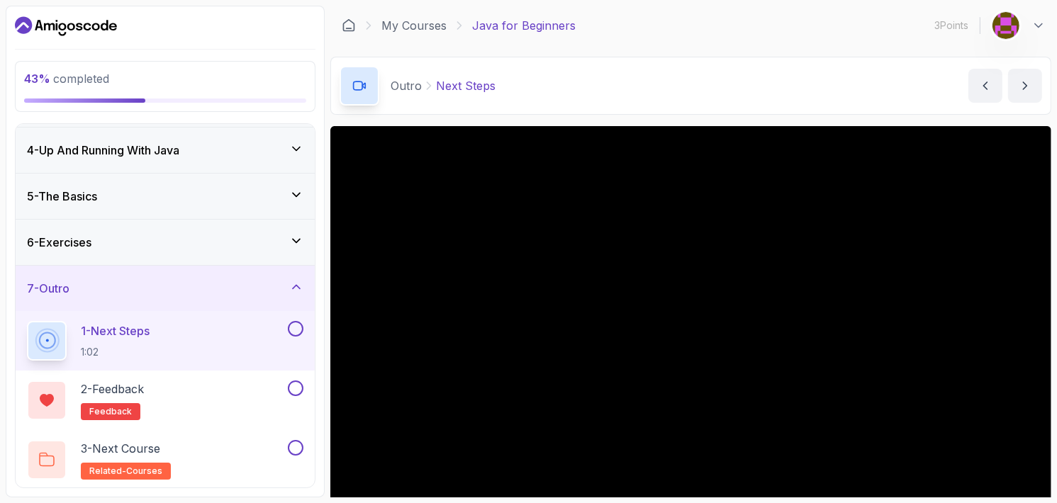
click at [241, 231] on div "6 - Exercises" at bounding box center [165, 242] width 299 height 45
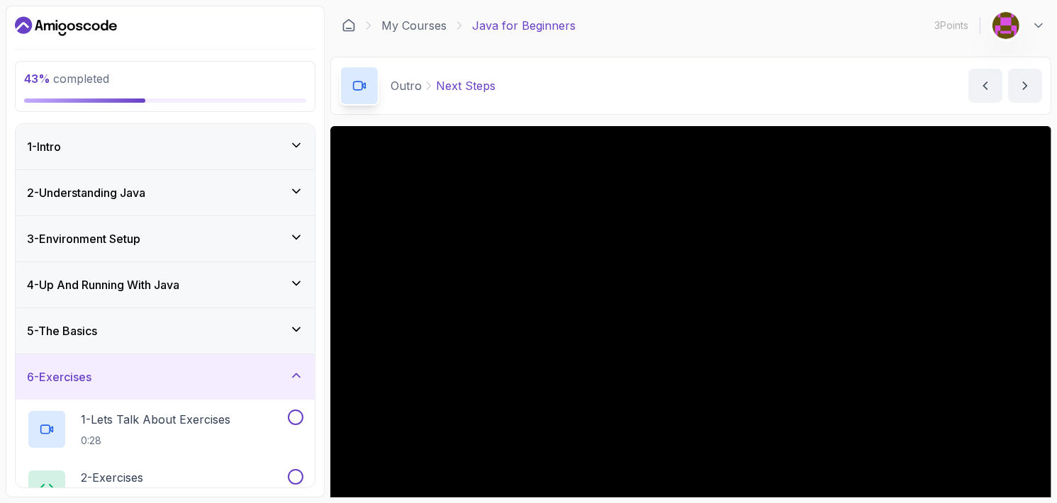
click at [239, 191] on div "2 - Understanding Java" at bounding box center [165, 192] width 276 height 17
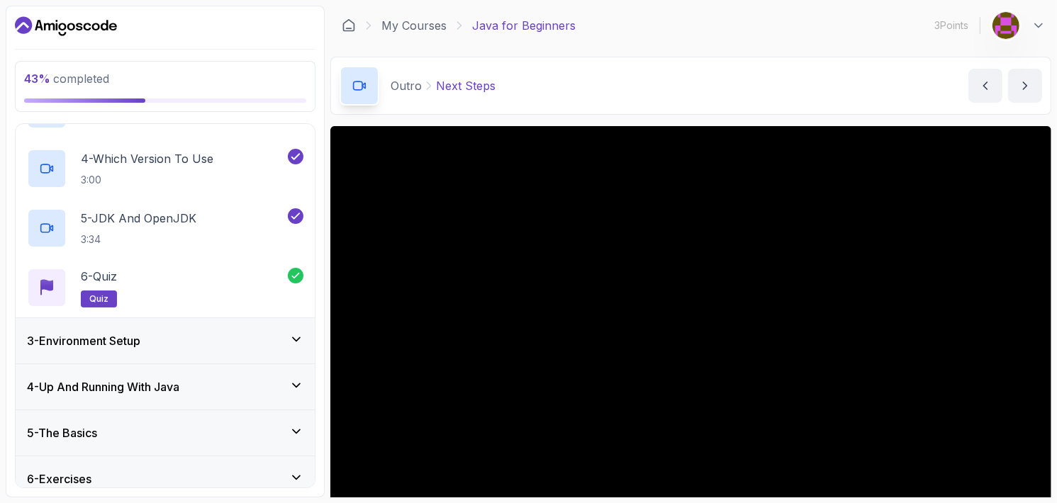
scroll to position [313, 0]
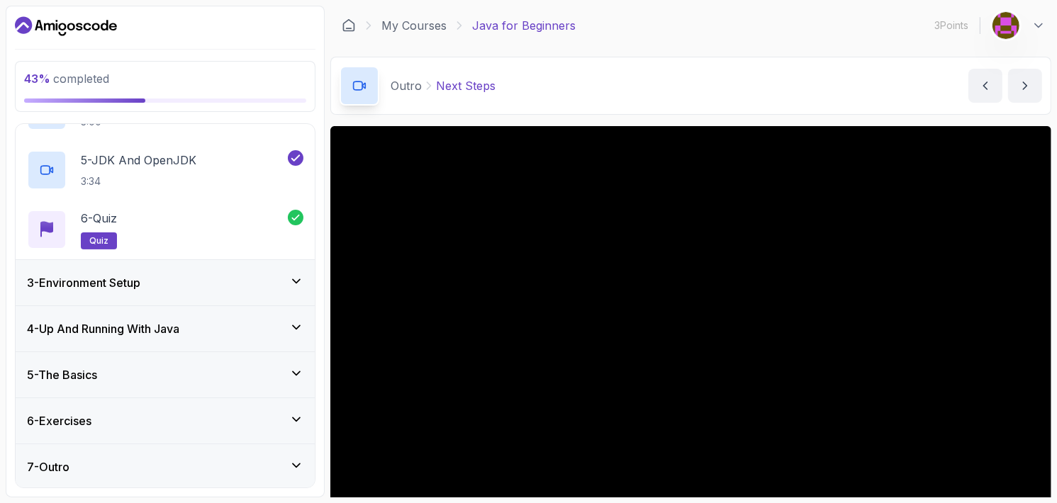
click at [294, 284] on icon at bounding box center [296, 281] width 14 height 14
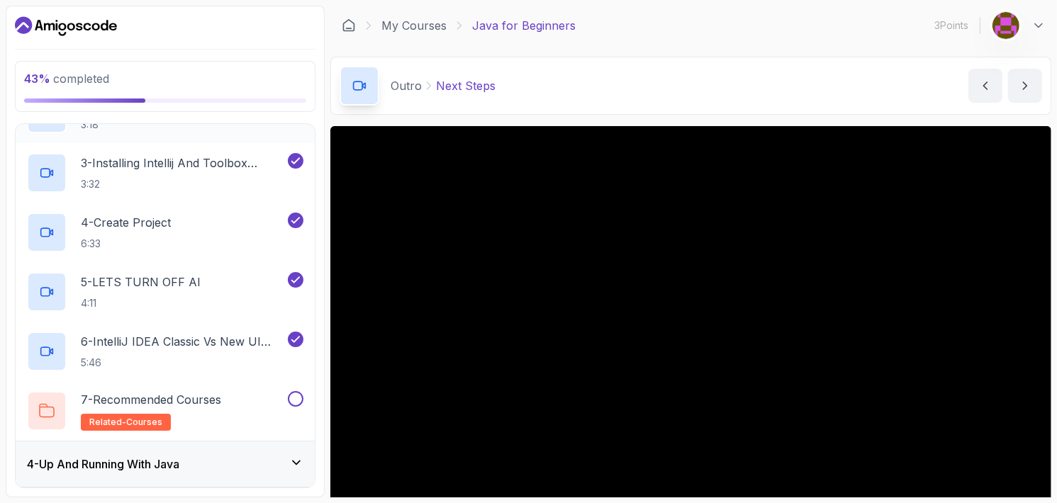
scroll to position [238, 0]
click at [220, 425] on h2 "7 - Recommended Courses related-courses" at bounding box center [151, 411] width 140 height 40
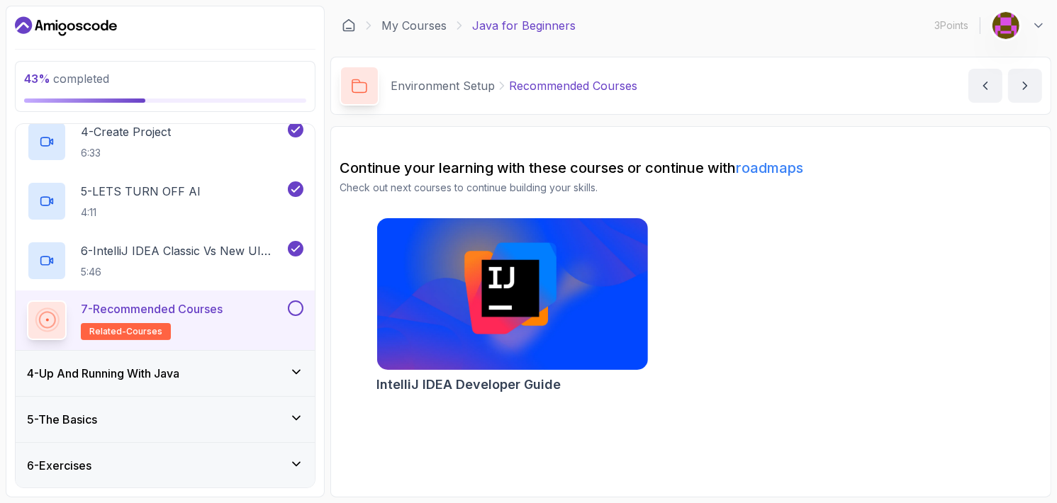
scroll to position [360, 0]
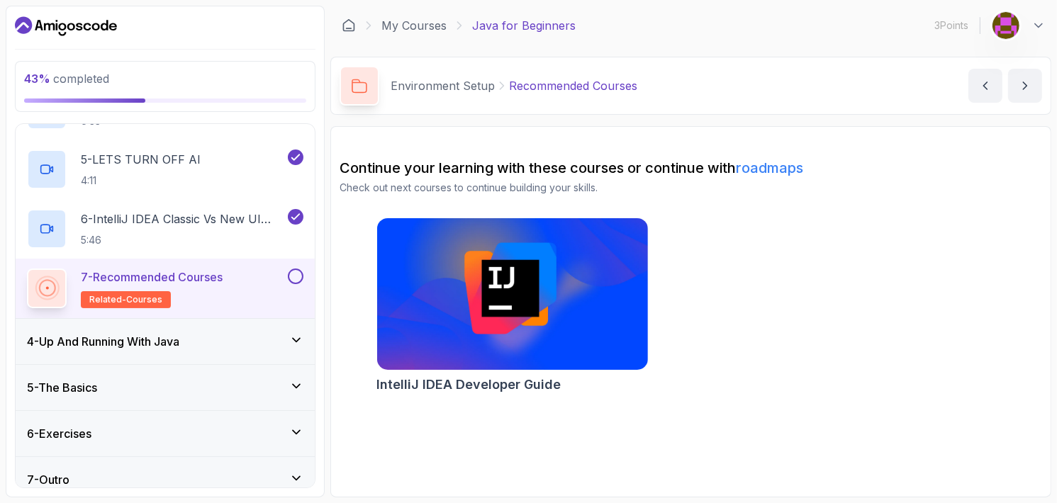
click at [208, 333] on div "4 - Up And Running With Java" at bounding box center [165, 341] width 276 height 17
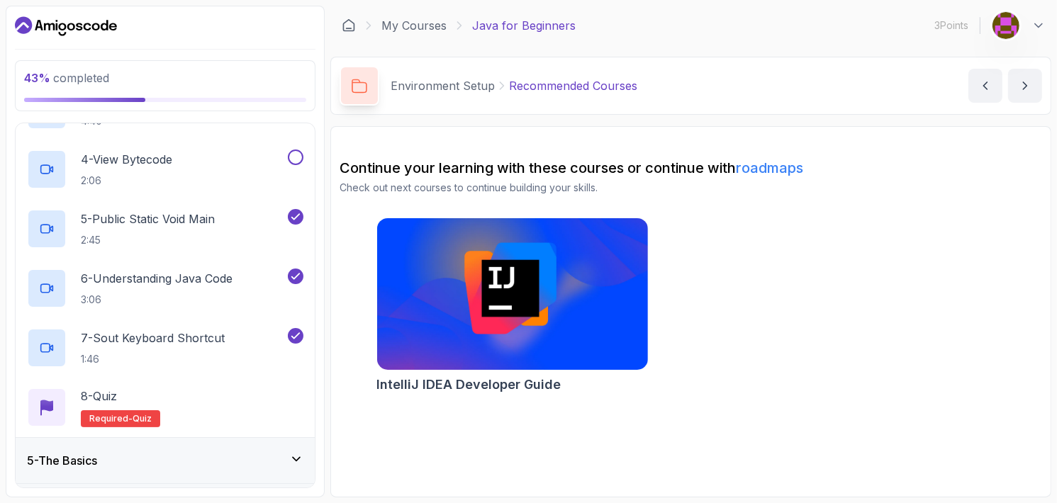
scroll to position [432, 0]
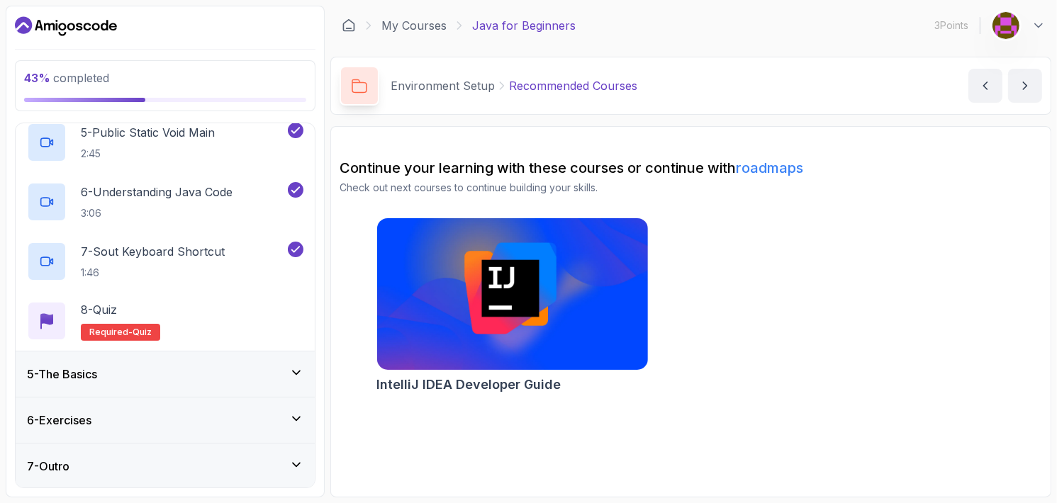
click at [213, 373] on div "5 - The Basics" at bounding box center [165, 374] width 276 height 17
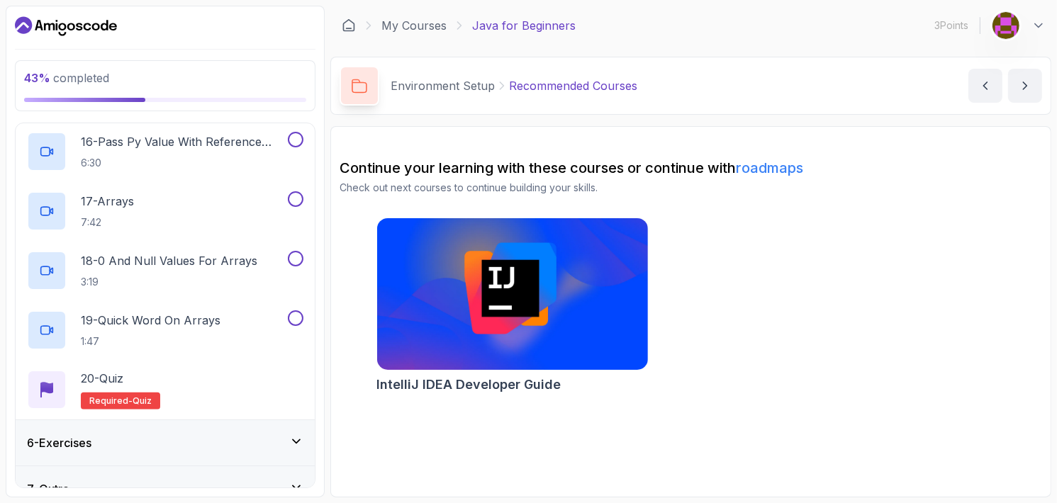
scroll to position [1147, 0]
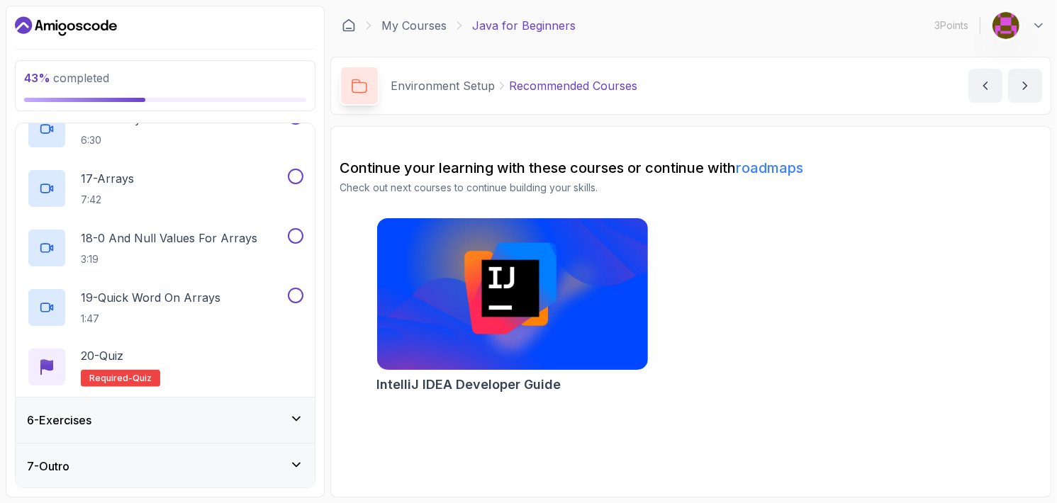
click at [231, 406] on div "6 - Exercises" at bounding box center [165, 420] width 299 height 45
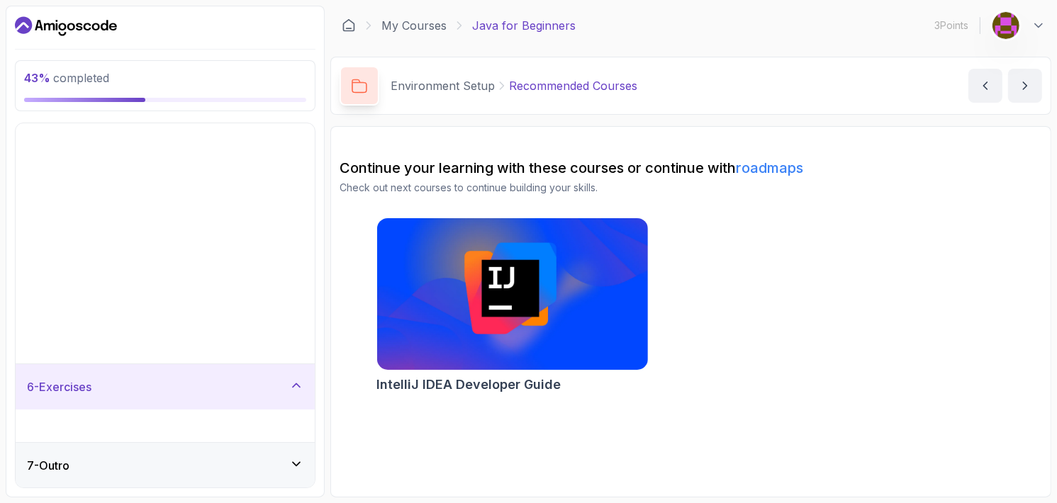
scroll to position [0, 0]
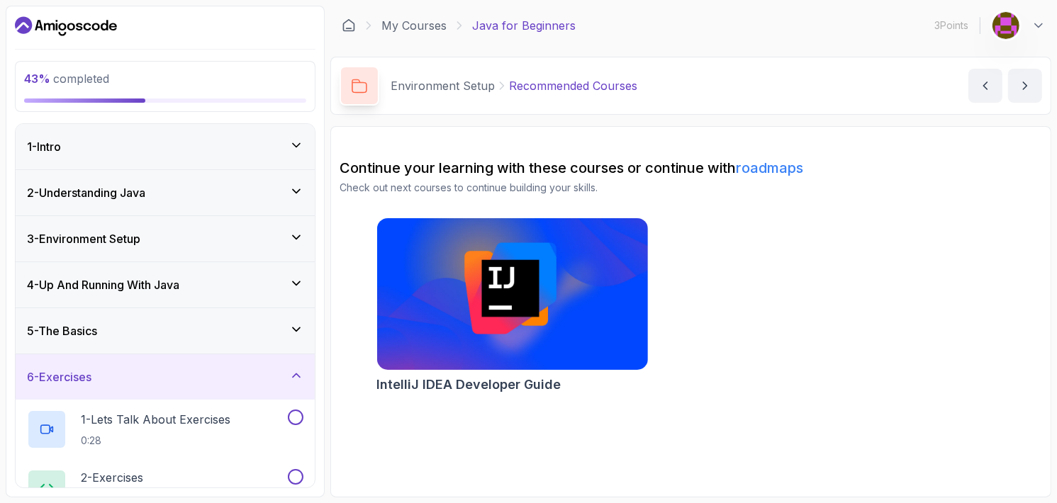
click at [250, 339] on div "5 - The Basics" at bounding box center [165, 330] width 299 height 45
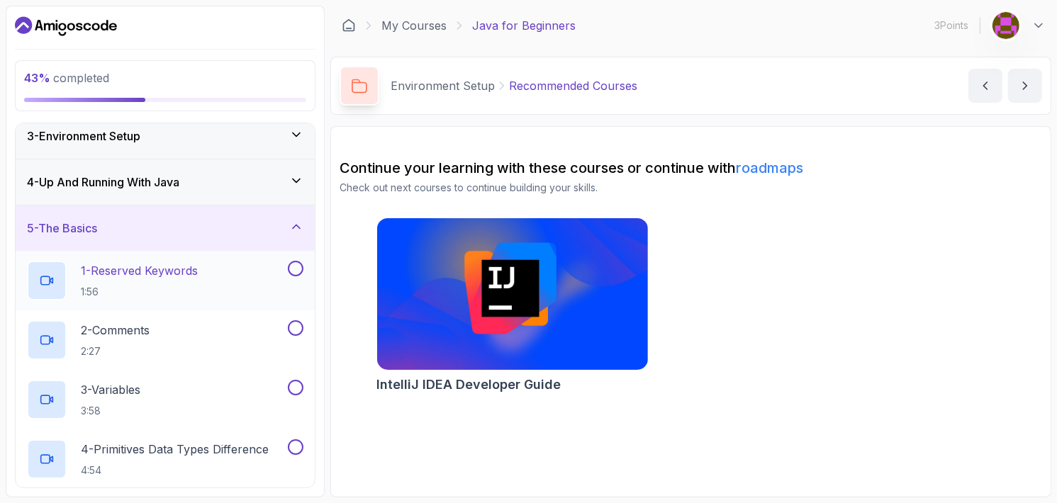
scroll to position [109, 0]
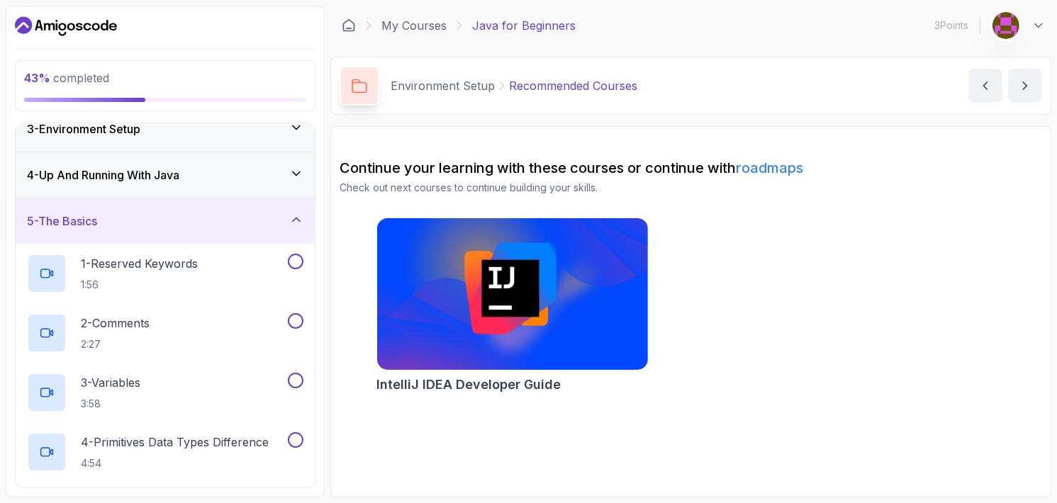
click at [277, 179] on div "4 - Up And Running With Java" at bounding box center [165, 175] width 276 height 17
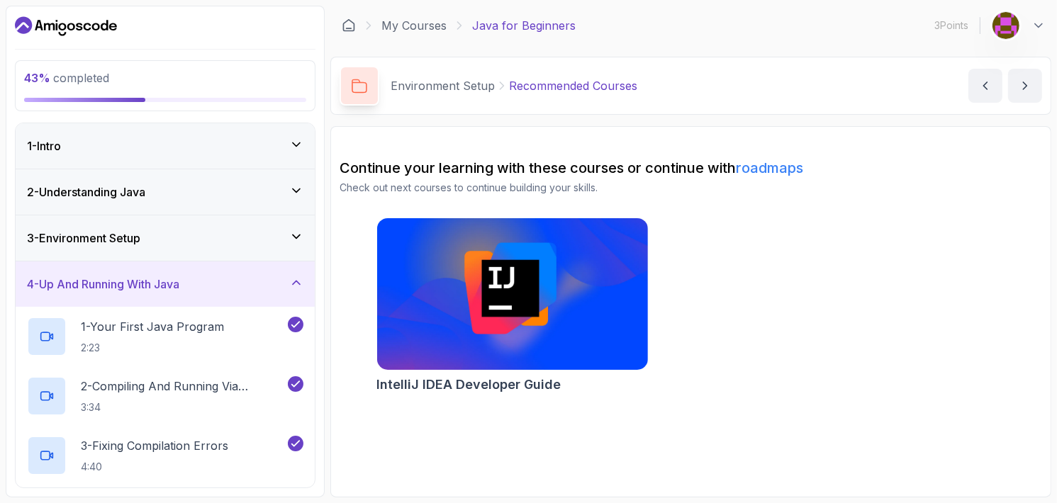
click at [277, 179] on div "2 - Understanding Java" at bounding box center [165, 191] width 299 height 45
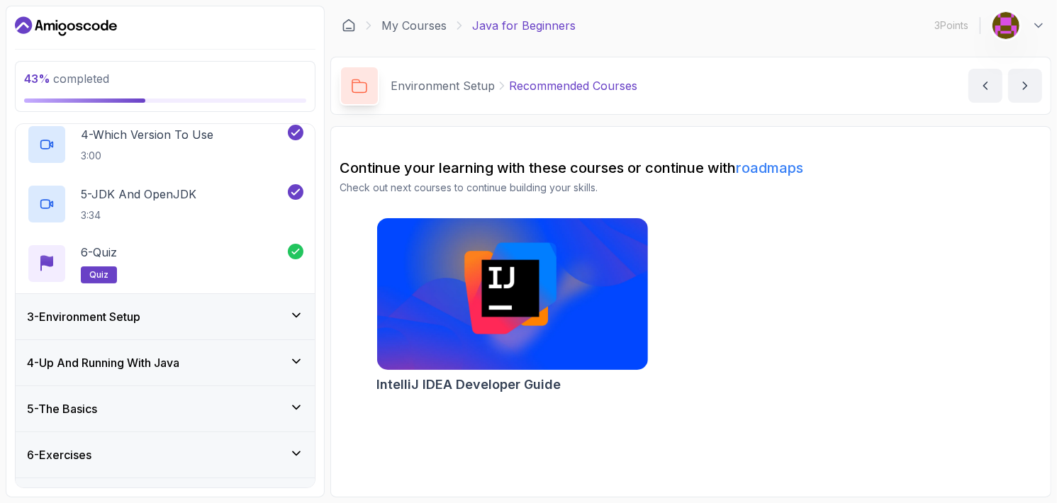
scroll to position [313, 0]
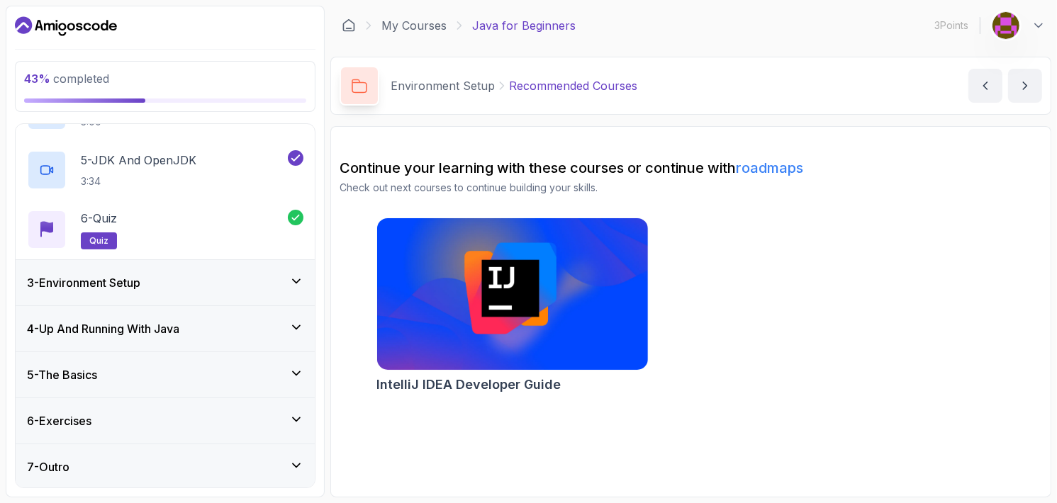
click at [246, 337] on div "4 - Up And Running With Java" at bounding box center [165, 328] width 299 height 45
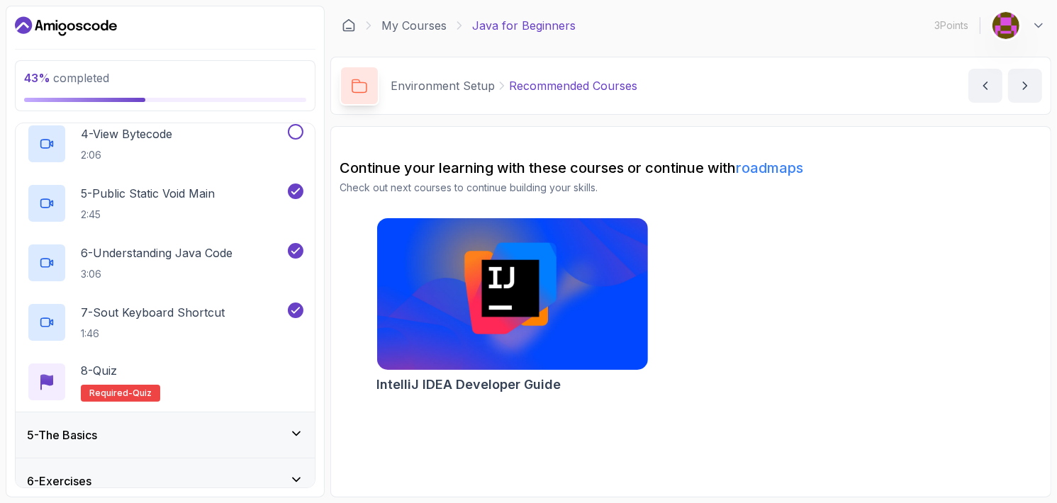
scroll to position [432, 0]
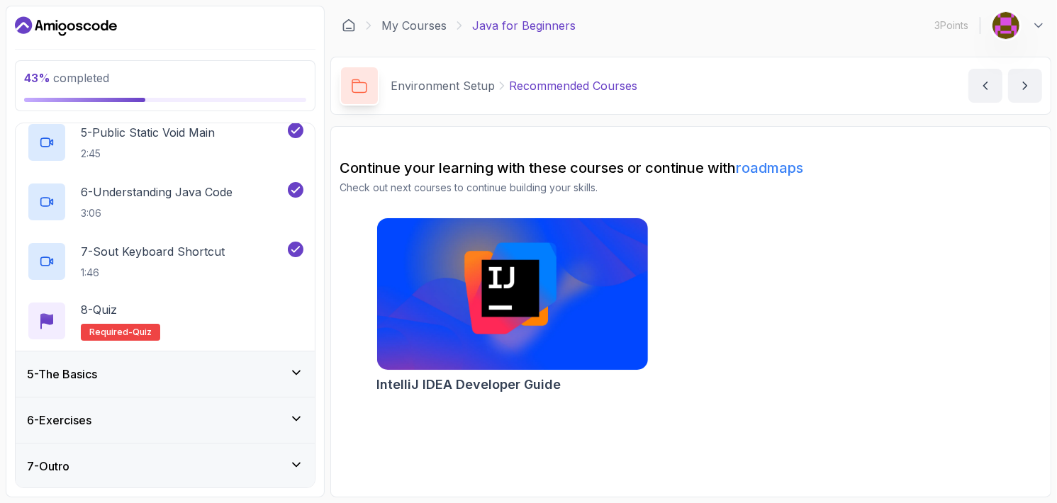
click at [244, 375] on div "5 - The Basics" at bounding box center [165, 374] width 276 height 17
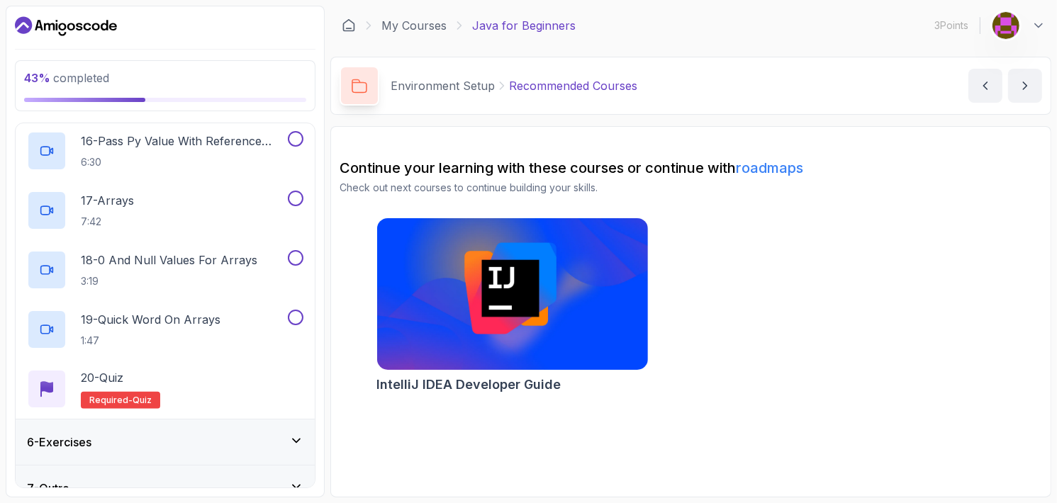
scroll to position [1147, 0]
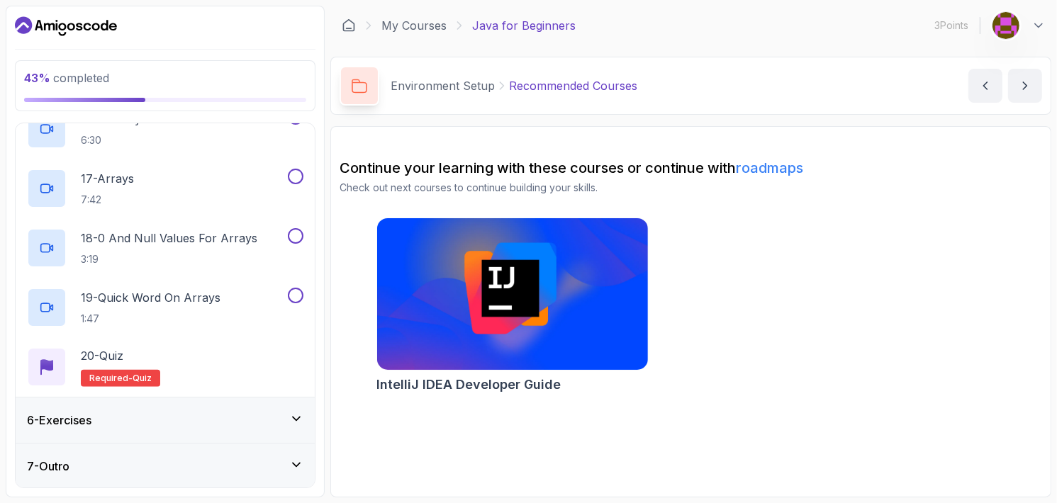
click at [240, 422] on div "6 - Exercises" at bounding box center [165, 420] width 276 height 17
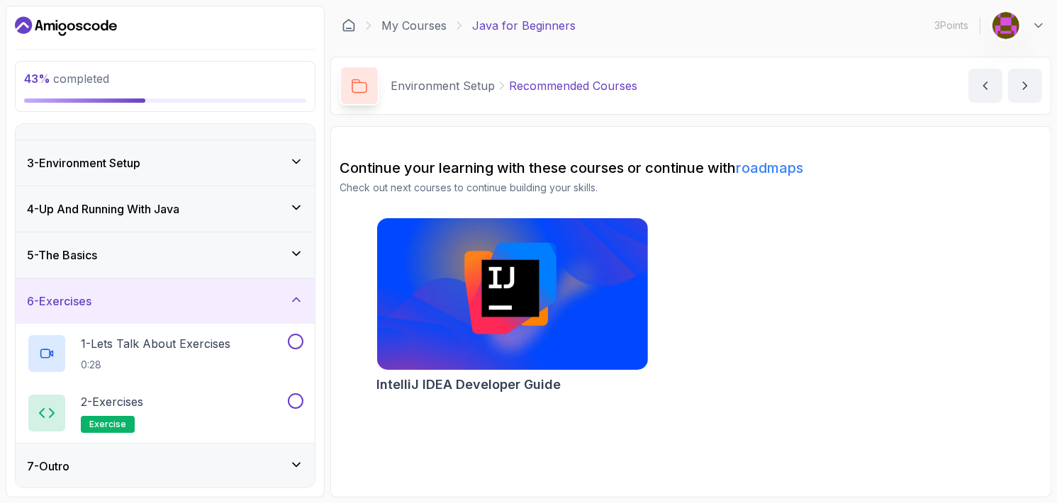
scroll to position [0, 0]
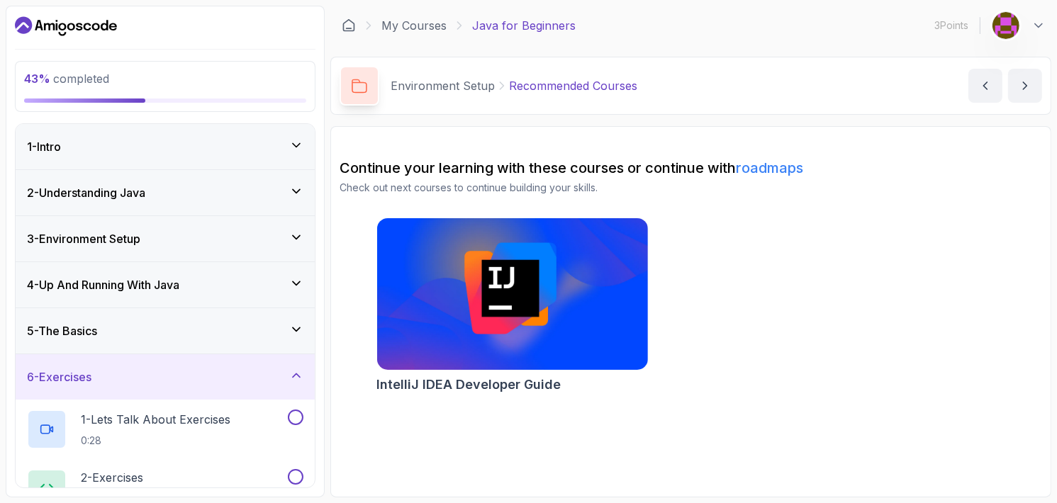
click at [261, 384] on div "6 - Exercises" at bounding box center [165, 377] width 276 height 17
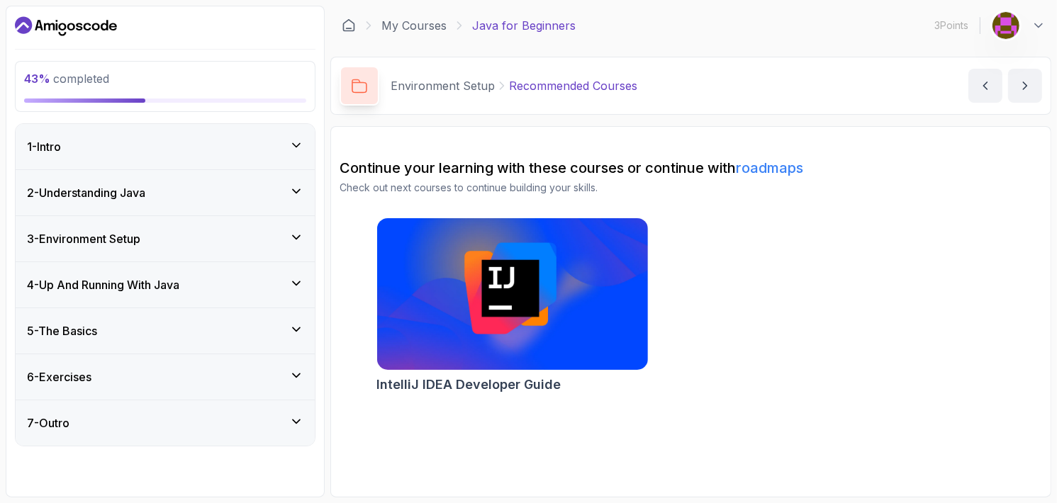
click at [250, 293] on div "4 - Up And Running With Java" at bounding box center [165, 284] width 299 height 45
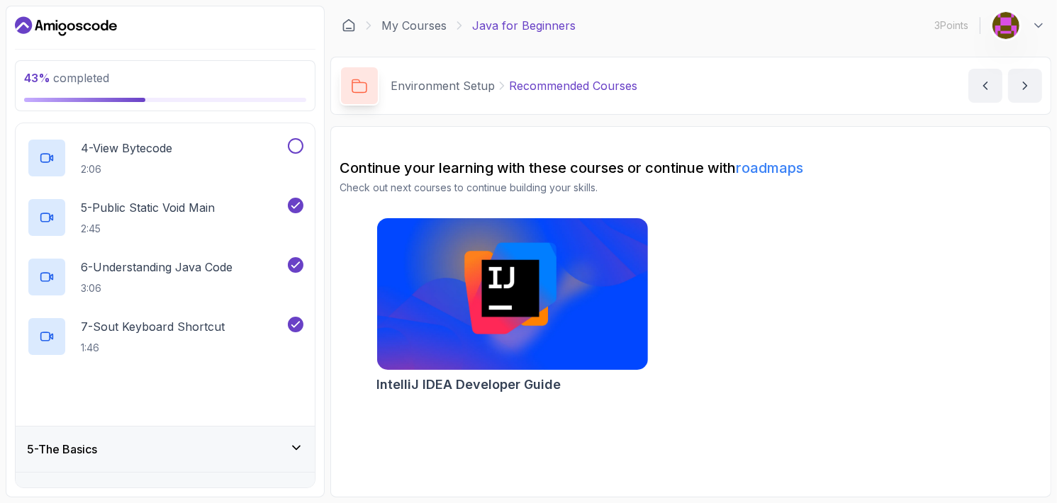
scroll to position [432, 0]
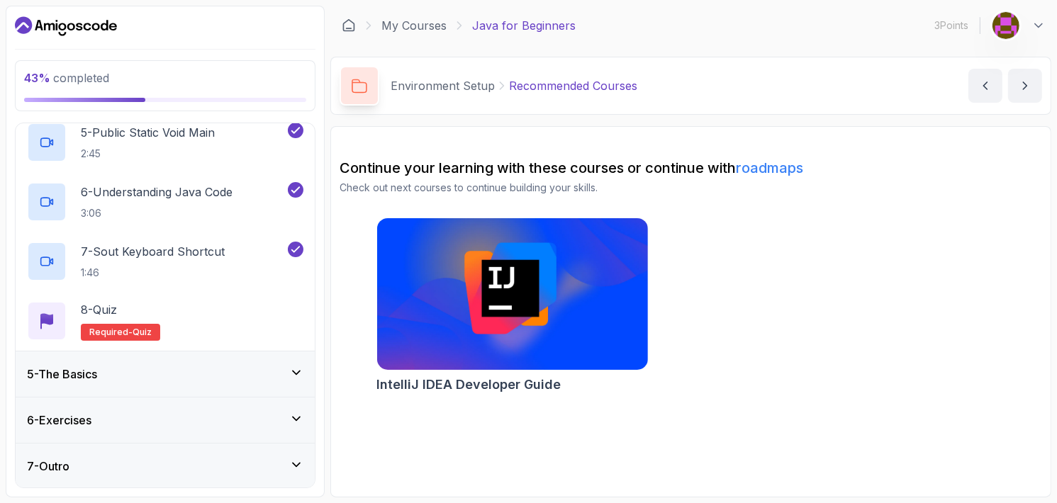
click at [222, 362] on div "5 - The Basics" at bounding box center [165, 374] width 299 height 45
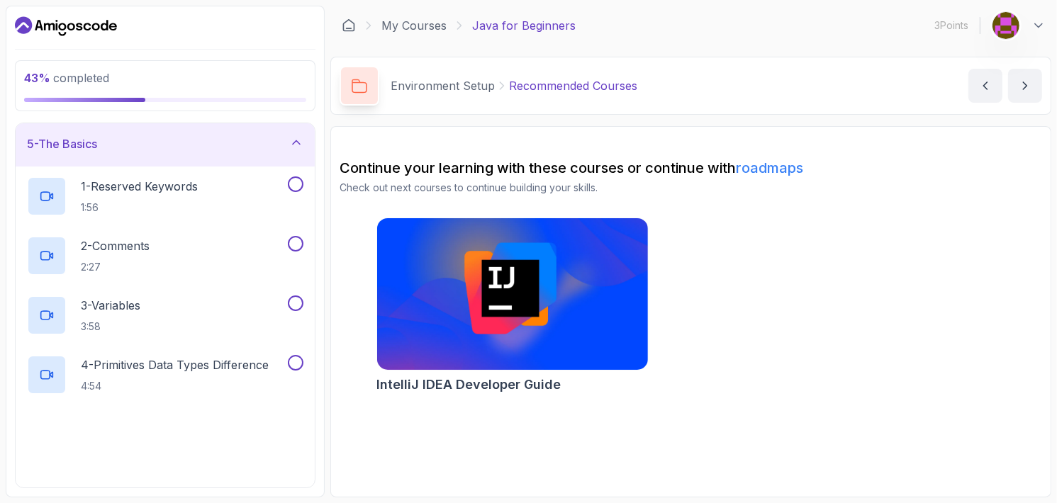
scroll to position [192, 0]
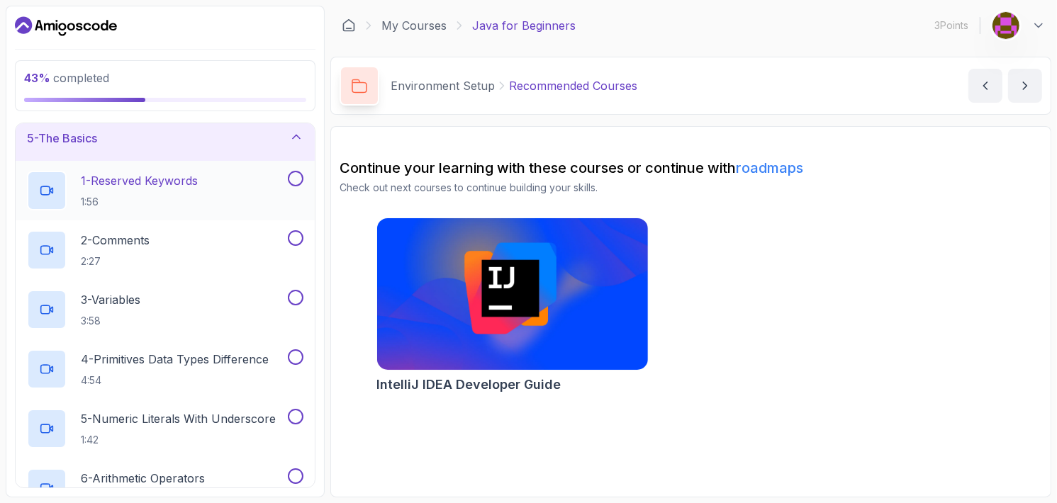
click at [260, 191] on div "1 - Reserved Keywords 1:56" at bounding box center [156, 191] width 258 height 40
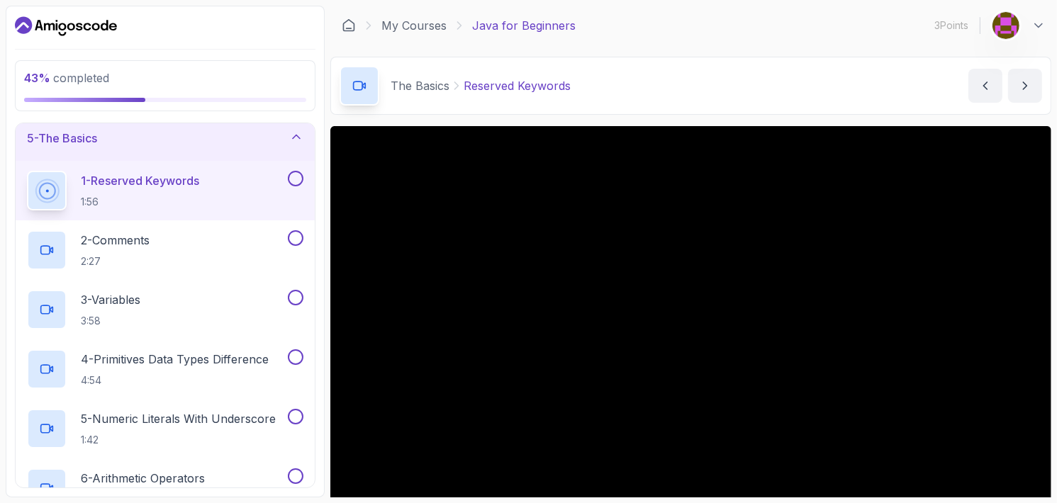
click at [301, 172] on button at bounding box center [296, 179] width 16 height 16
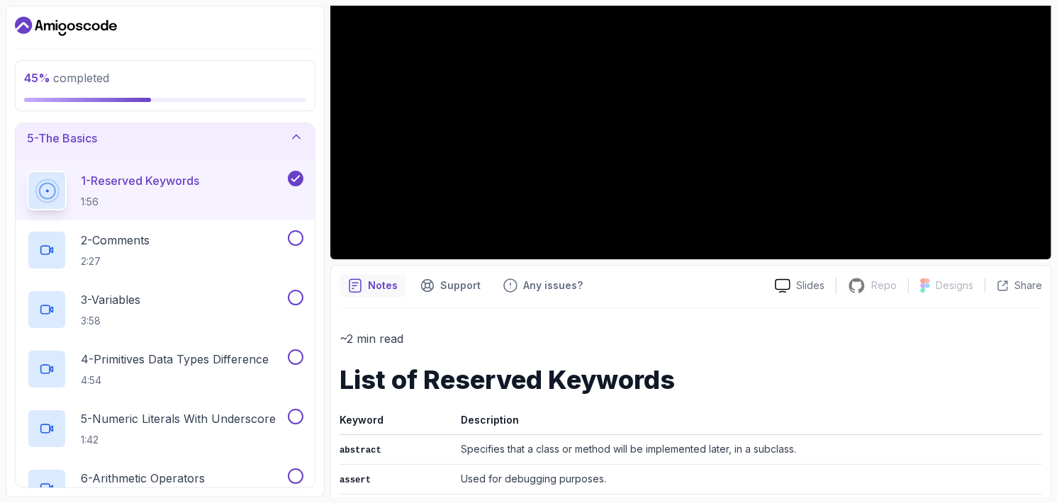
scroll to position [275, 0]
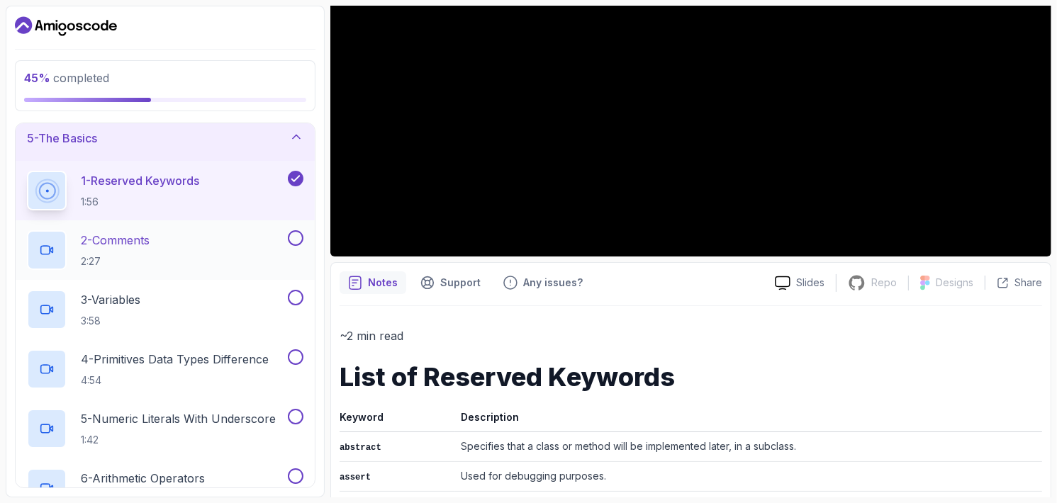
click at [220, 239] on div "2 - Comments 2:27" at bounding box center [156, 250] width 258 height 40
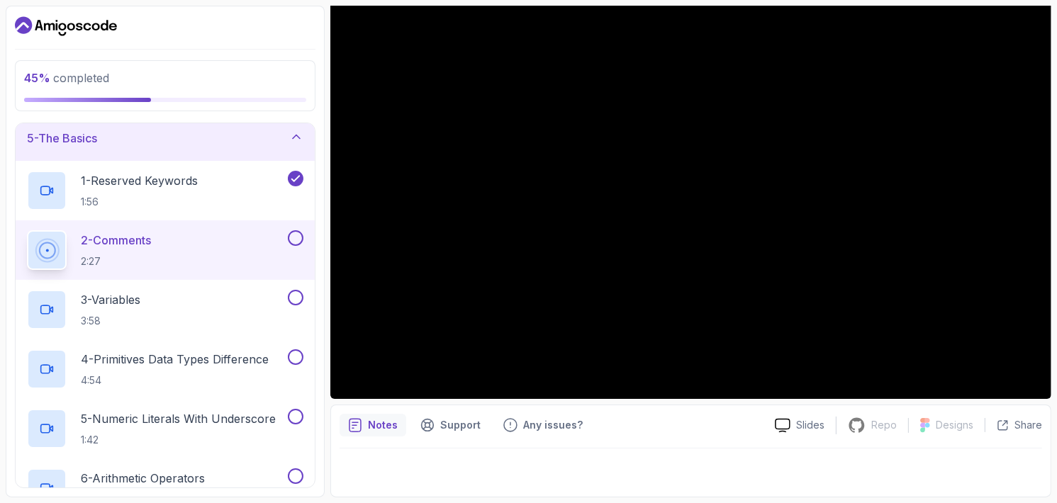
scroll to position [132, 0]
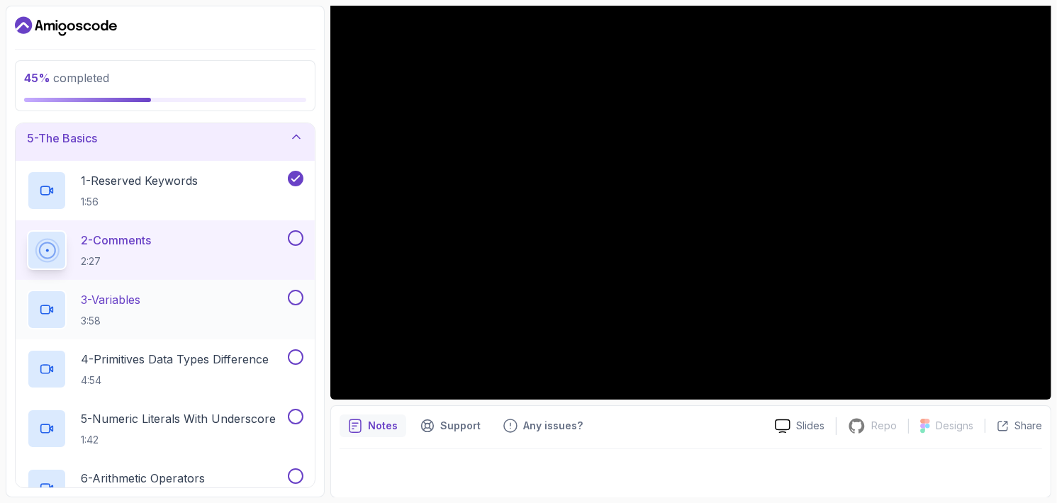
click at [294, 301] on button at bounding box center [296, 298] width 16 height 16
click at [289, 253] on button "2 - Comments 2:27" at bounding box center [165, 250] width 276 height 40
click at [302, 302] on icon at bounding box center [295, 298] width 13 height 14
click at [284, 238] on div "2 - Comments 2:27" at bounding box center [156, 250] width 258 height 40
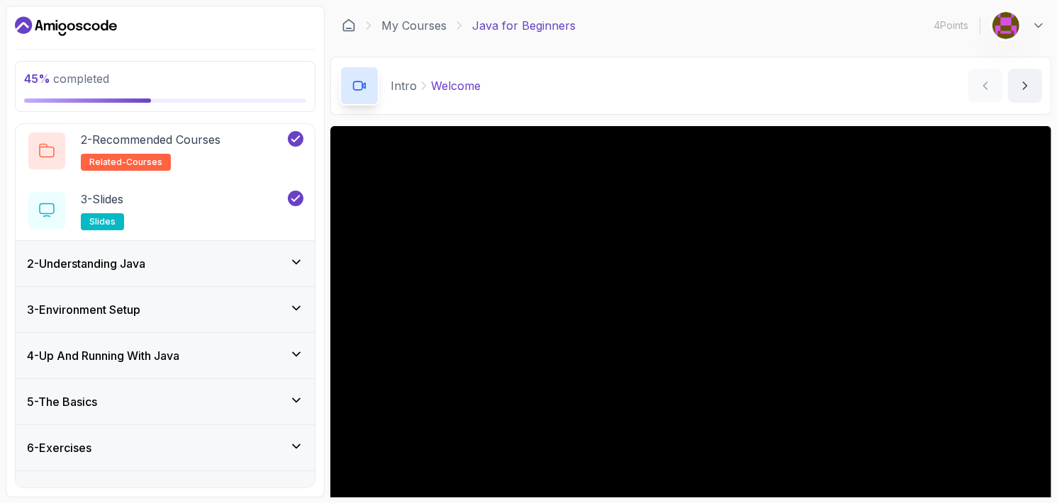
scroll to position [108, 0]
click at [294, 358] on icon at bounding box center [296, 354] width 14 height 14
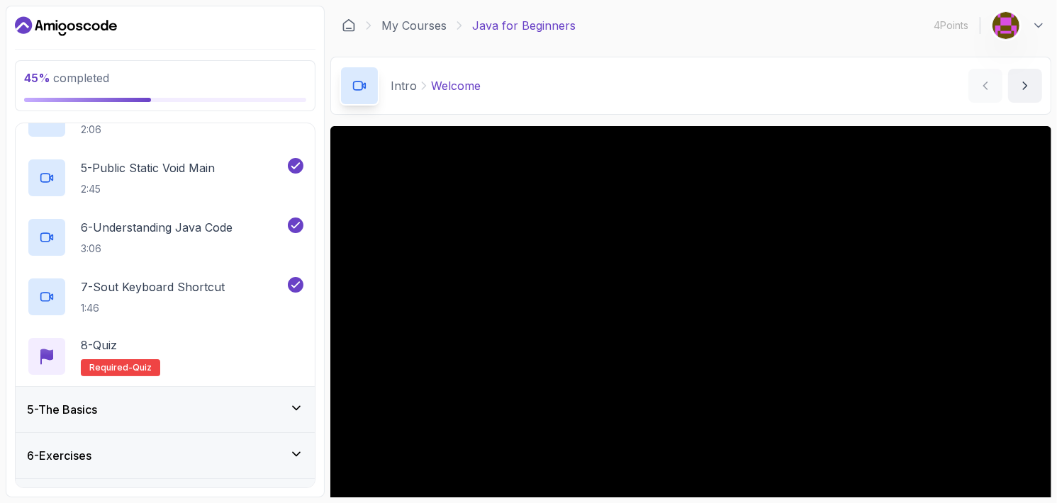
scroll to position [398, 0]
click at [303, 415] on div "5 - The Basics" at bounding box center [165, 408] width 276 height 17
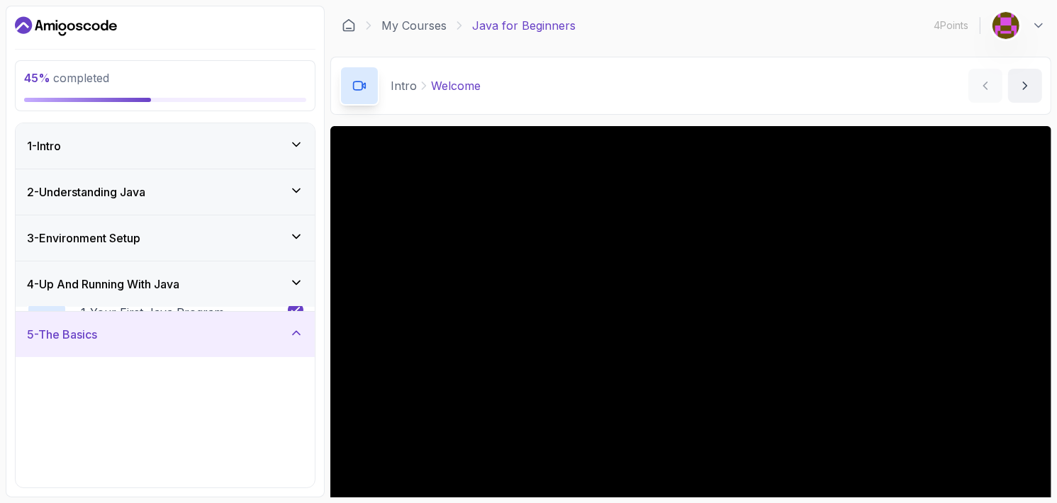
scroll to position [94, 0]
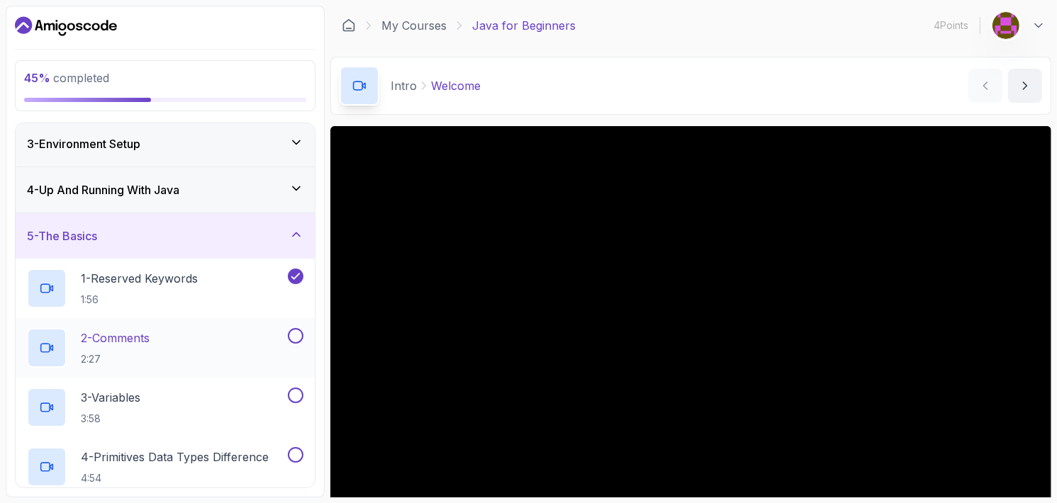
click at [301, 339] on button at bounding box center [296, 336] width 16 height 16
click at [246, 416] on div "3 - Variables 3:58" at bounding box center [156, 408] width 258 height 40
